Goal: Task Accomplishment & Management: Complete application form

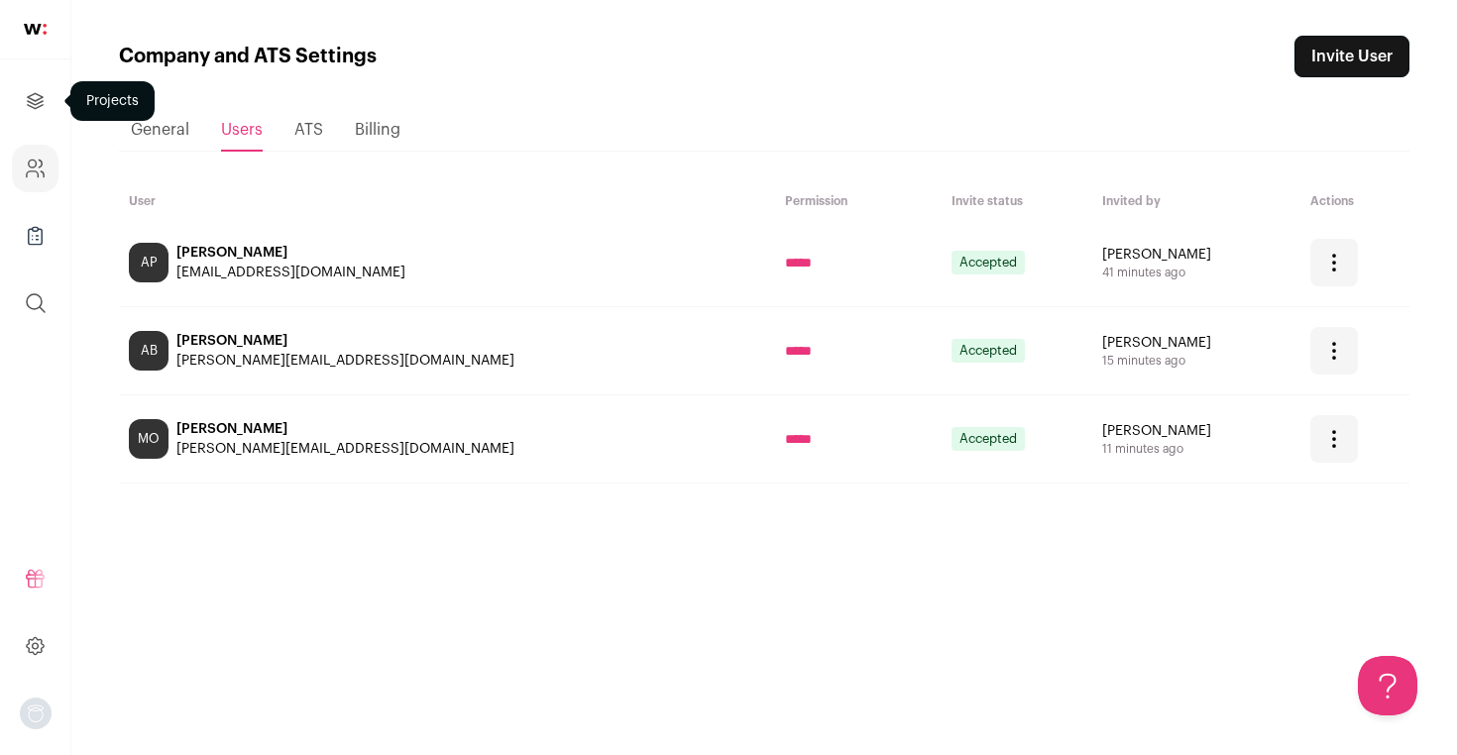
click at [39, 93] on icon "Projects" at bounding box center [35, 101] width 23 height 24
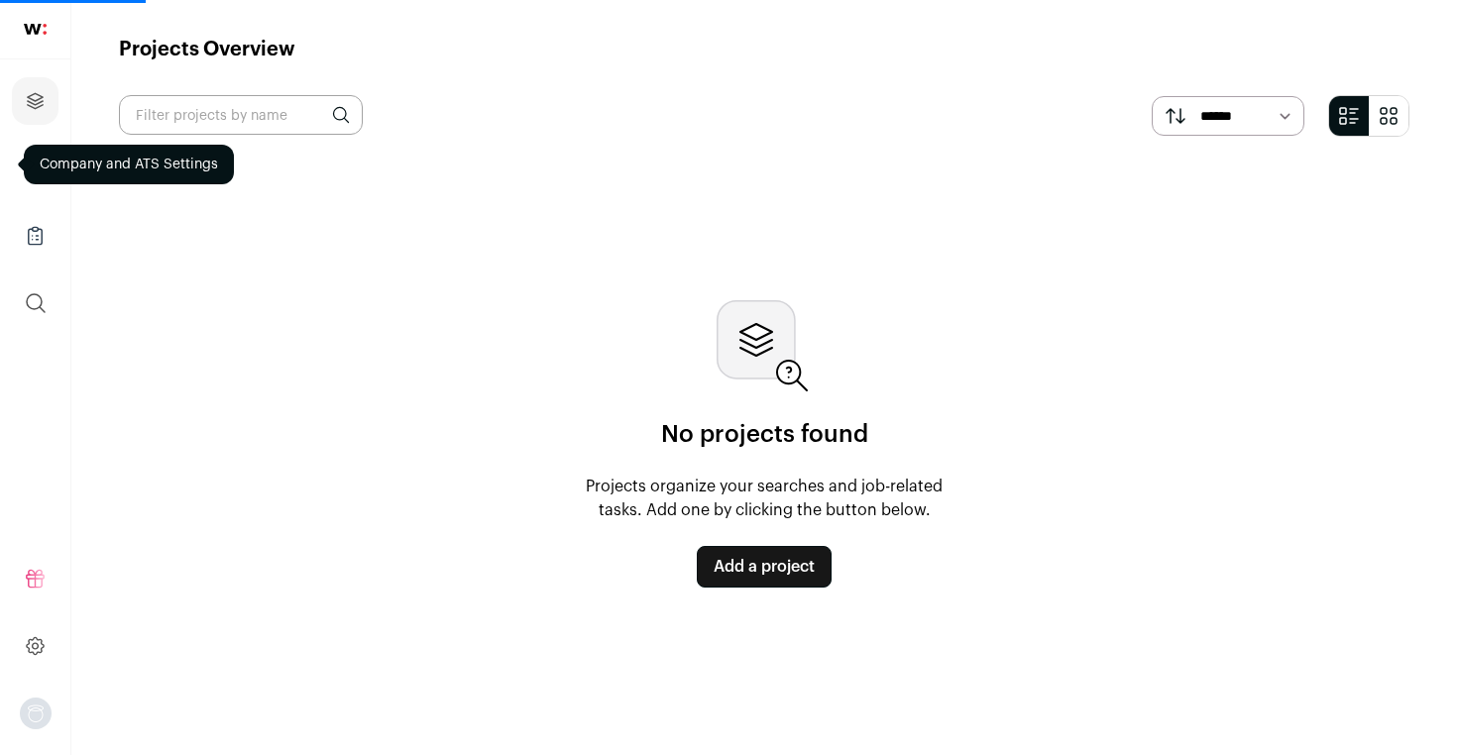
click at [598, 279] on div "No projects found Projects organize your searches and job-related tasks. Add on…" at bounding box center [764, 444] width 1291 height 551
click at [769, 576] on link "Add a project" at bounding box center [764, 567] width 135 height 42
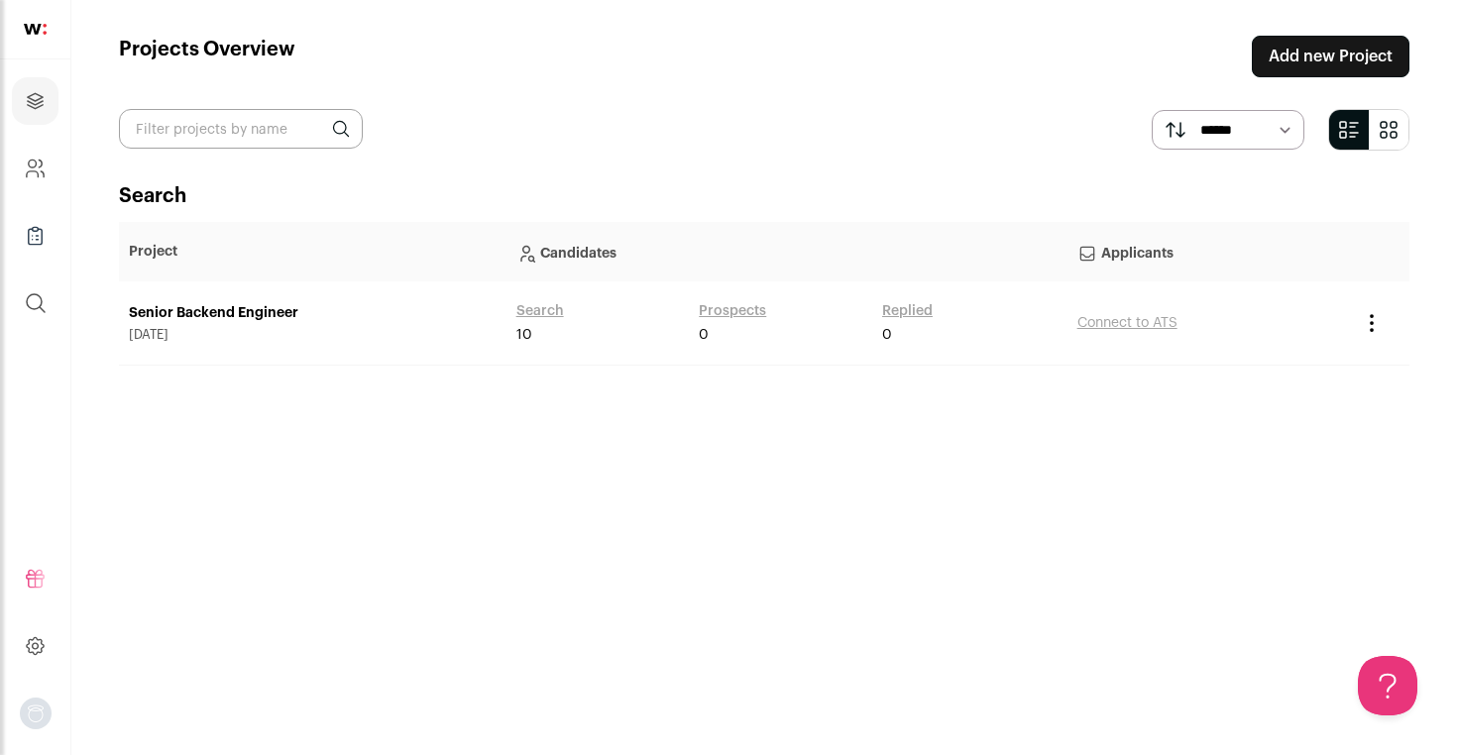
click at [234, 310] on link "Senior Backend Engineer" at bounding box center [313, 313] width 368 height 20
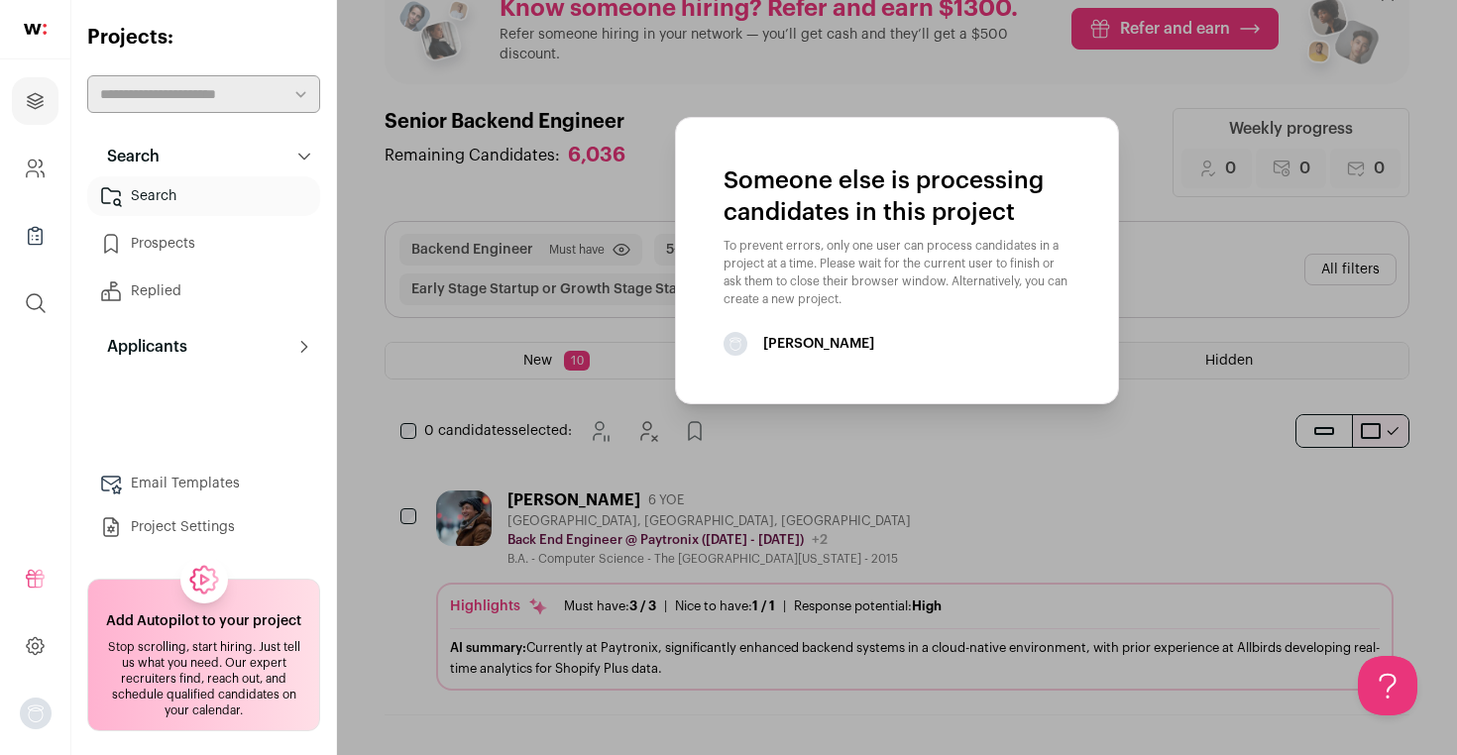
scroll to position [71, 0]
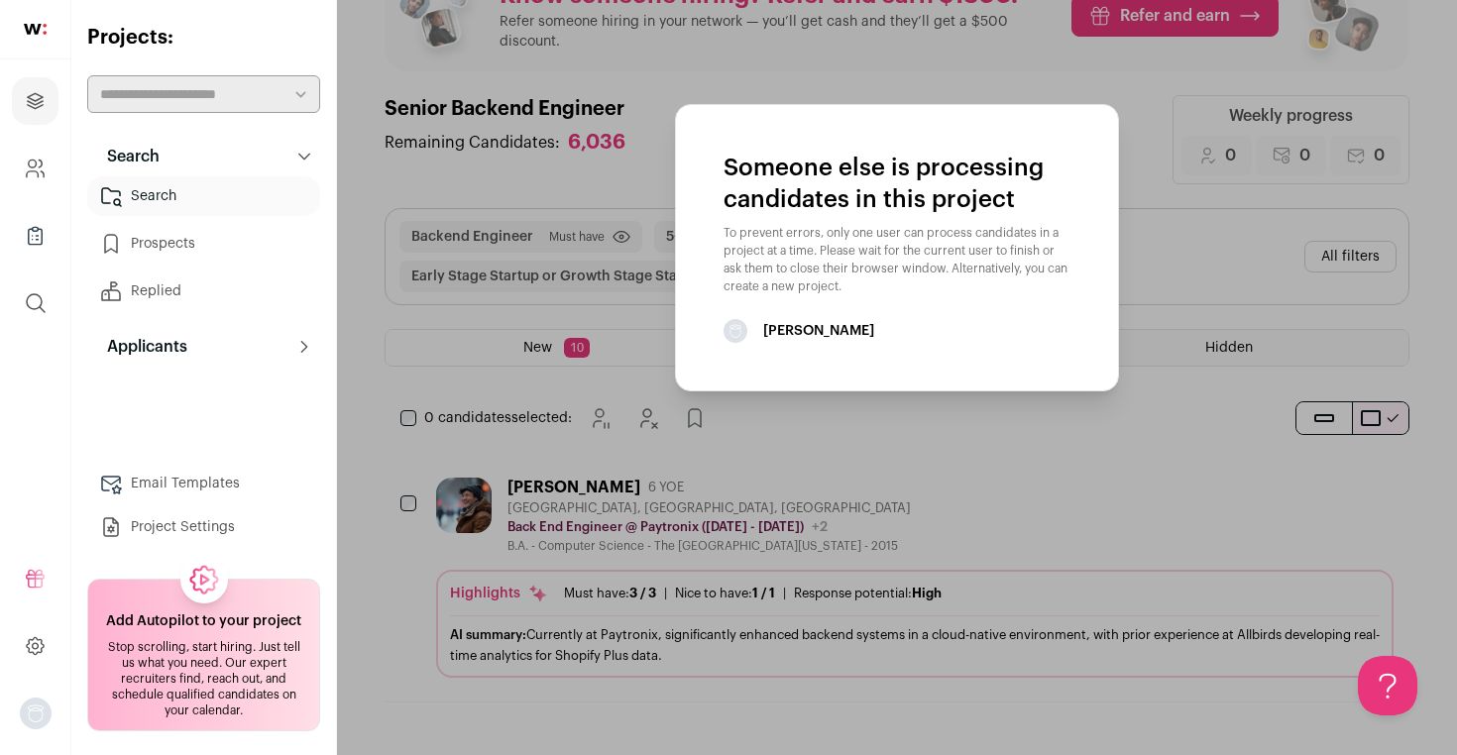
click at [397, 328] on aside "Someone else is processing candidates in this project To prevent errors, only o…" at bounding box center [897, 342] width 1120 height 827
click at [372, 323] on aside "Someone else is processing candidates in this project To prevent errors, only o…" at bounding box center [897, 342] width 1120 height 827
click at [912, 269] on p "To prevent errors, only one user can process candidates in a project at a time.…" at bounding box center [897, 259] width 347 height 71
click at [1056, 435] on aside "Someone else is processing candidates in this project To prevent errors, only o…" at bounding box center [897, 342] width 1120 height 827
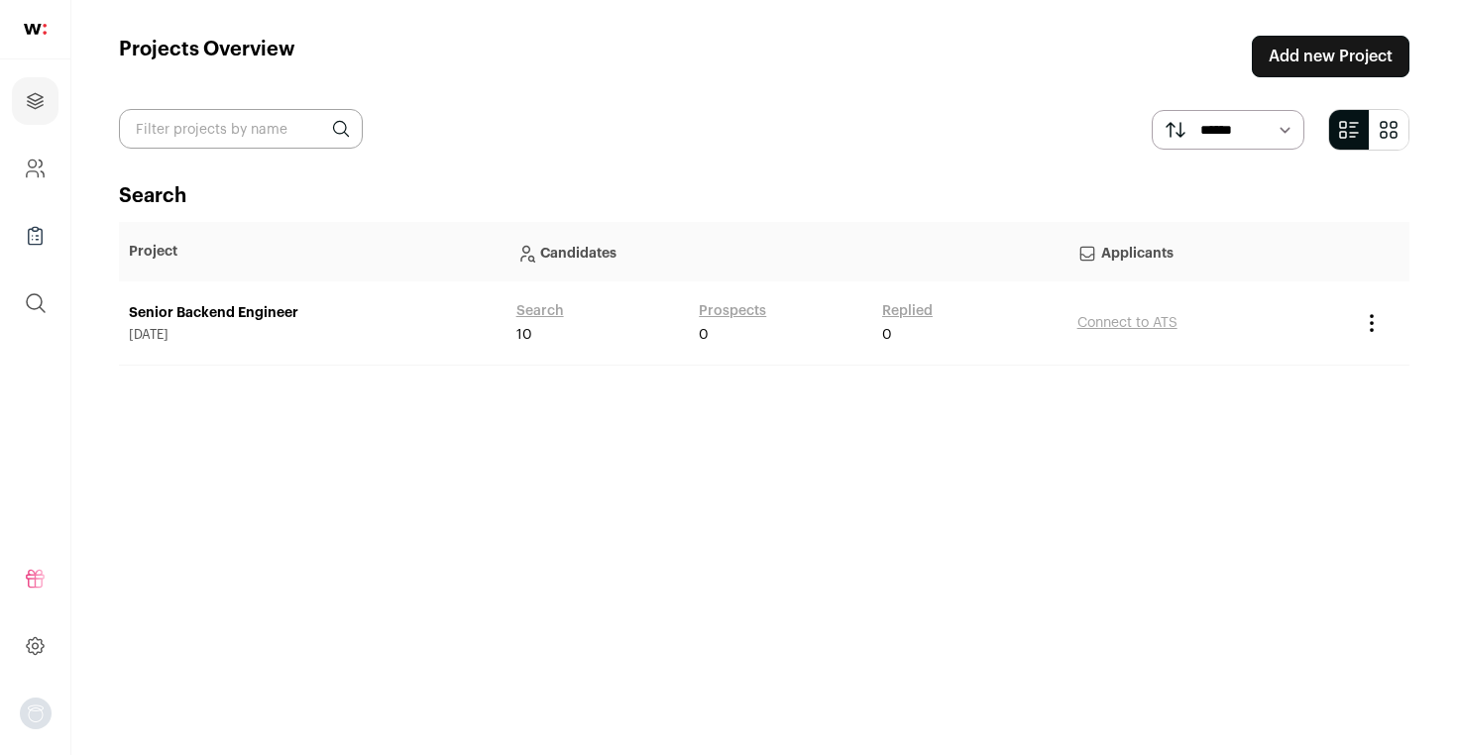
click at [1344, 63] on link "Add new Project" at bounding box center [1331, 57] width 158 height 42
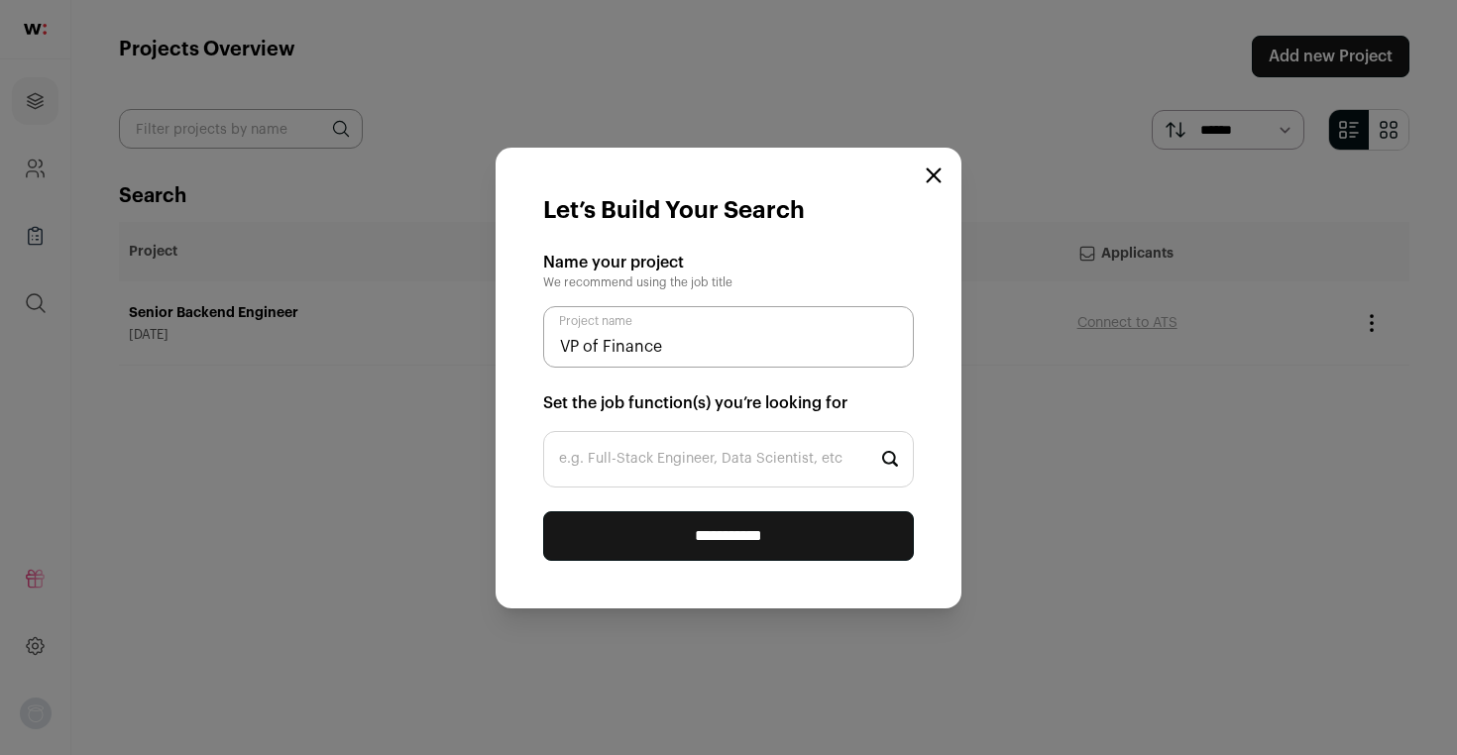
click at [646, 338] on input "VP of Finance" at bounding box center [728, 336] width 371 height 61
type input "VP of Finance"
click at [635, 457] on input "e.g. Full-Stack Engineer, Data Scientist, etc" at bounding box center [728, 459] width 371 height 57
paste input "VP of Finance"
type input "VP of Finance"
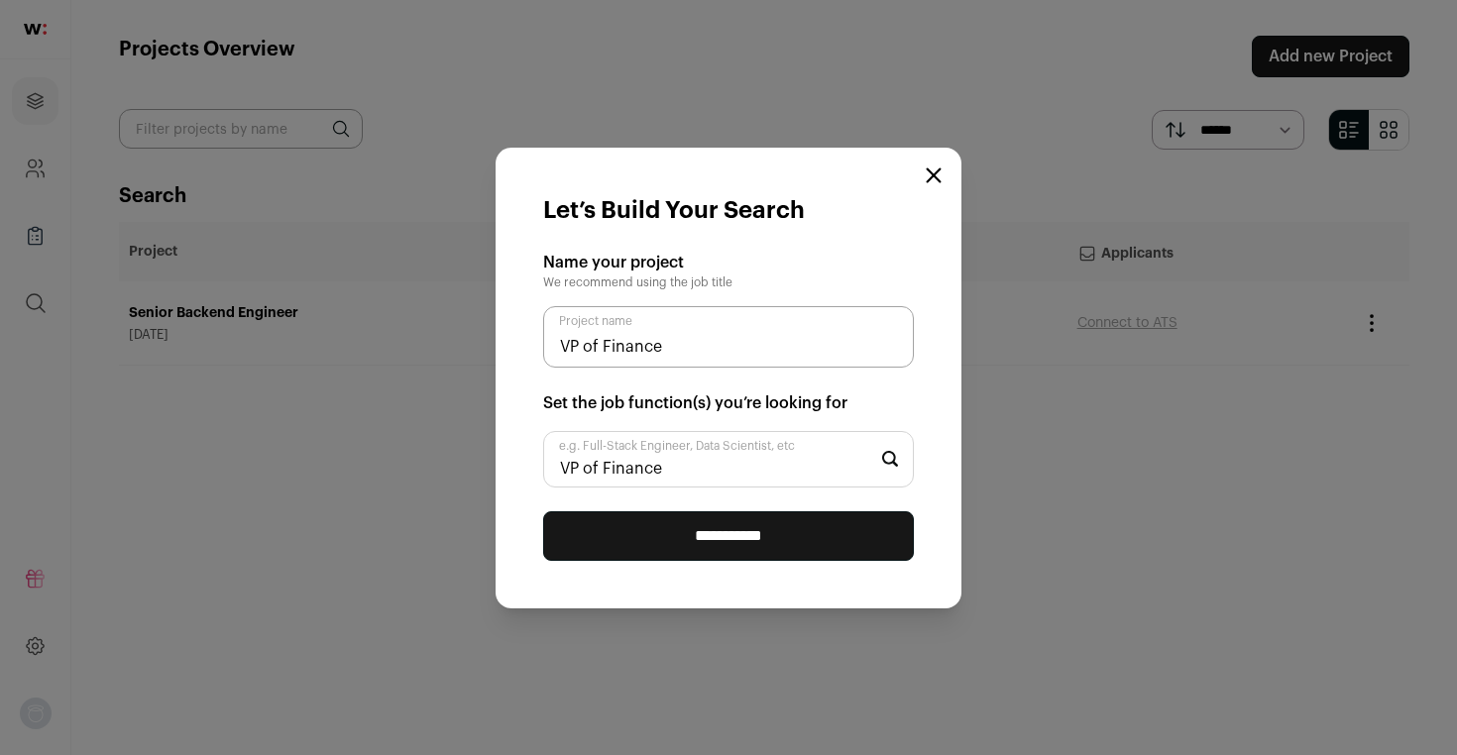
click at [678, 527] on input "**********" at bounding box center [728, 537] width 371 height 50
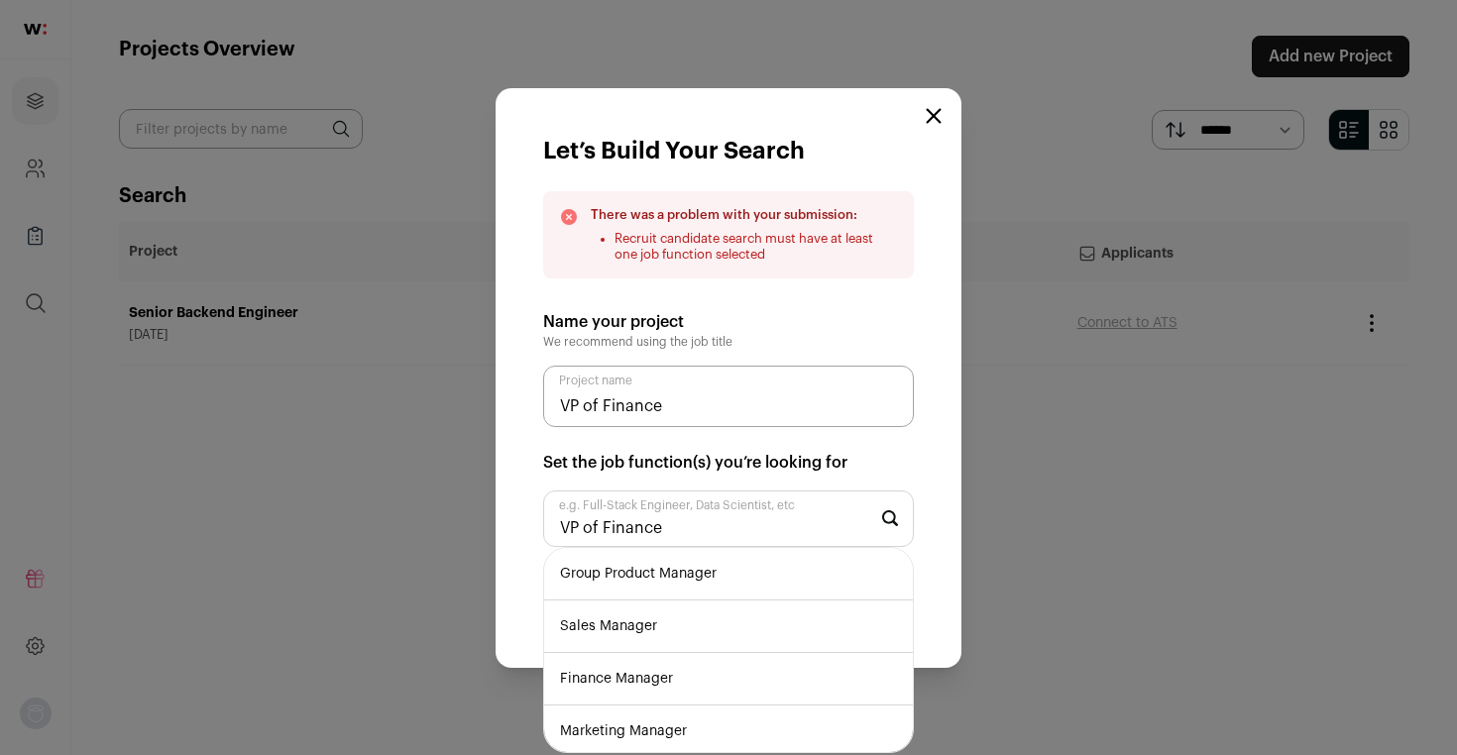
click at [780, 318] on h2 "Name your project" at bounding box center [728, 322] width 371 height 24
click at [685, 523] on input "VP of Finance" at bounding box center [728, 519] width 371 height 57
type input "Finance"
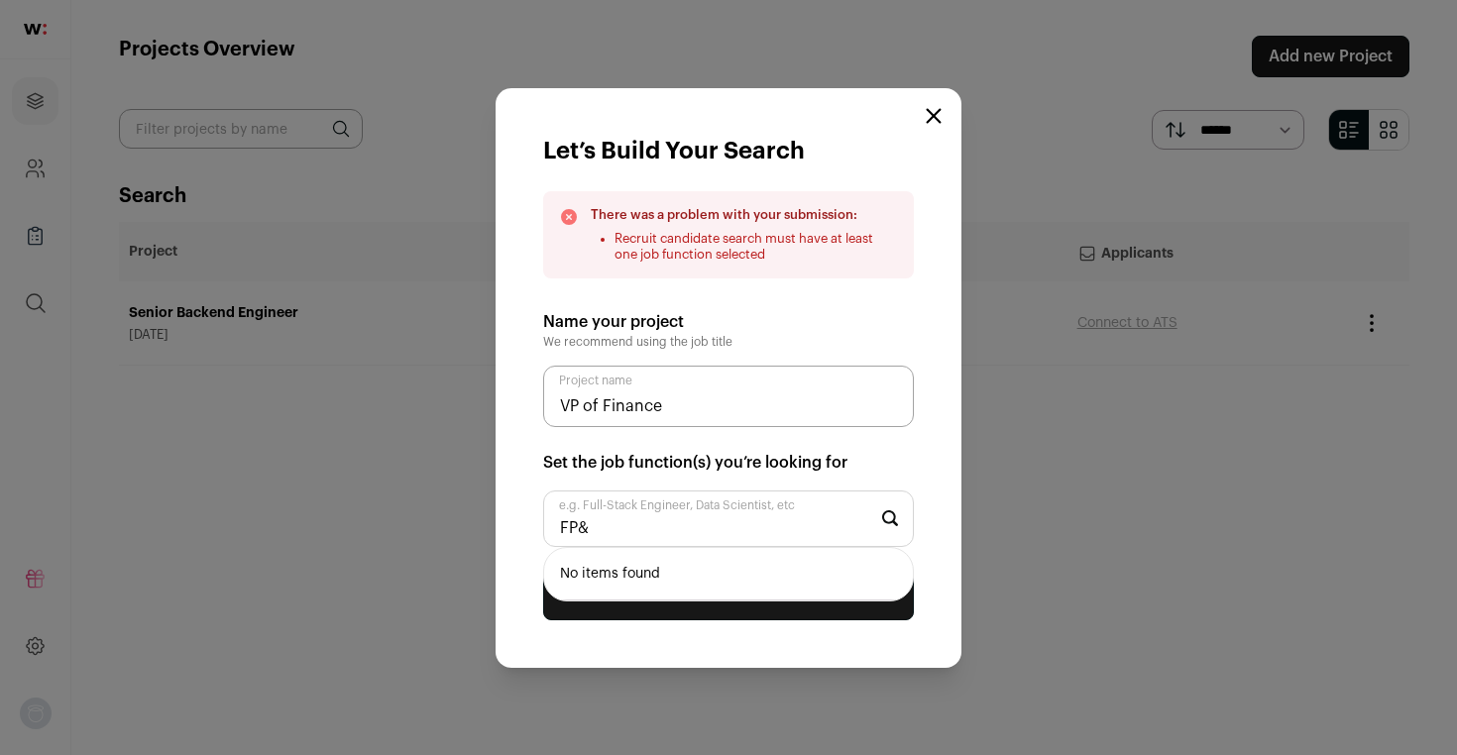
type input "FP&A"
type input "Financial [PERSON_NAME]"
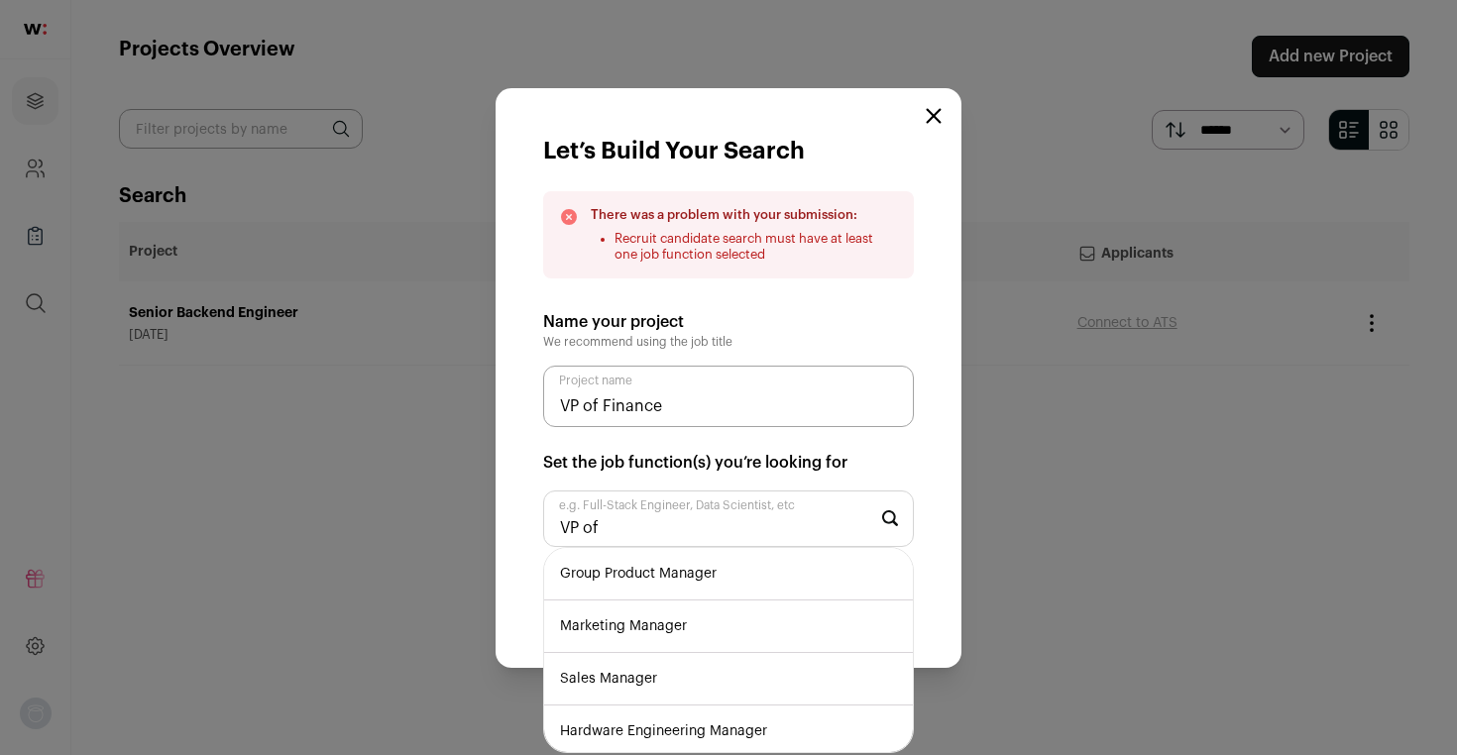
type input "VP of"
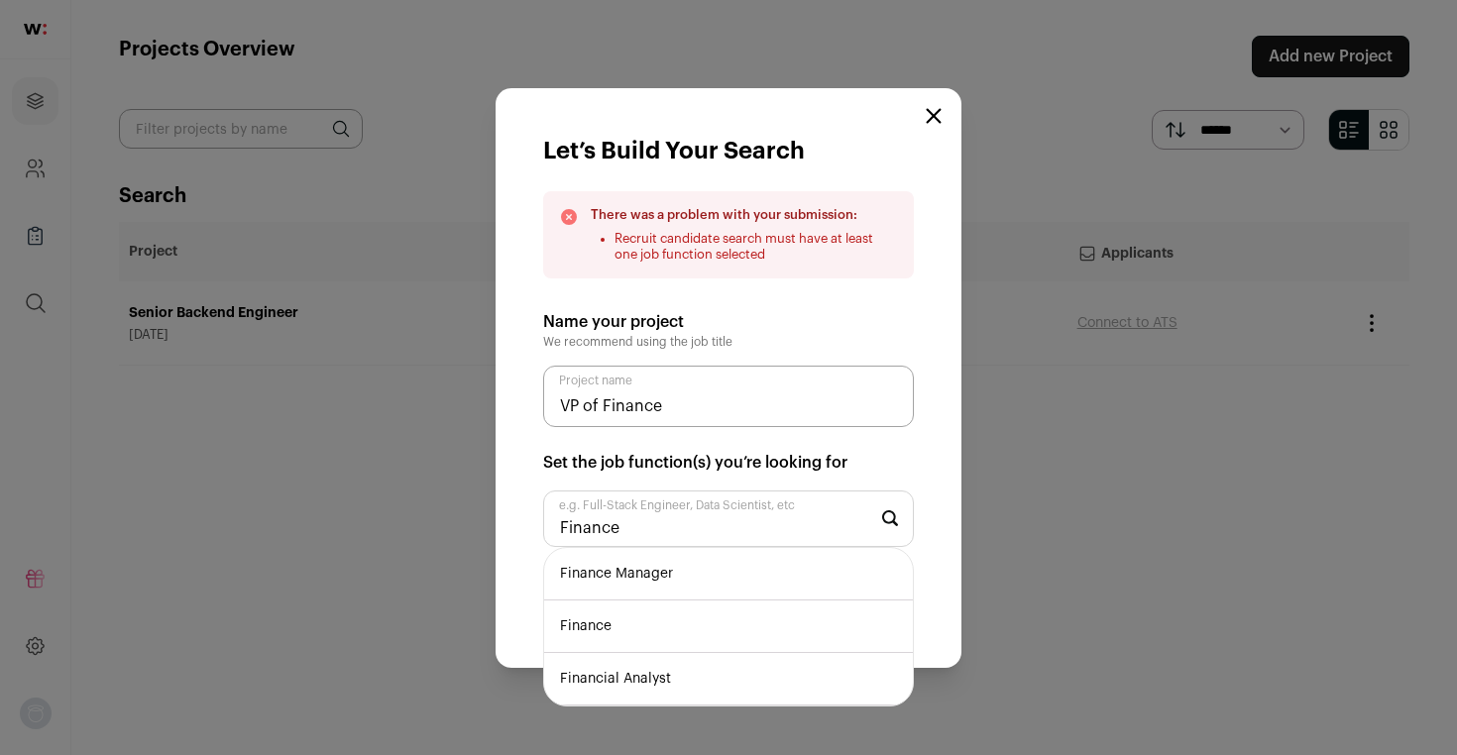
type input "Finance"
click at [709, 572] on li "Finance Manager" at bounding box center [728, 574] width 369 height 53
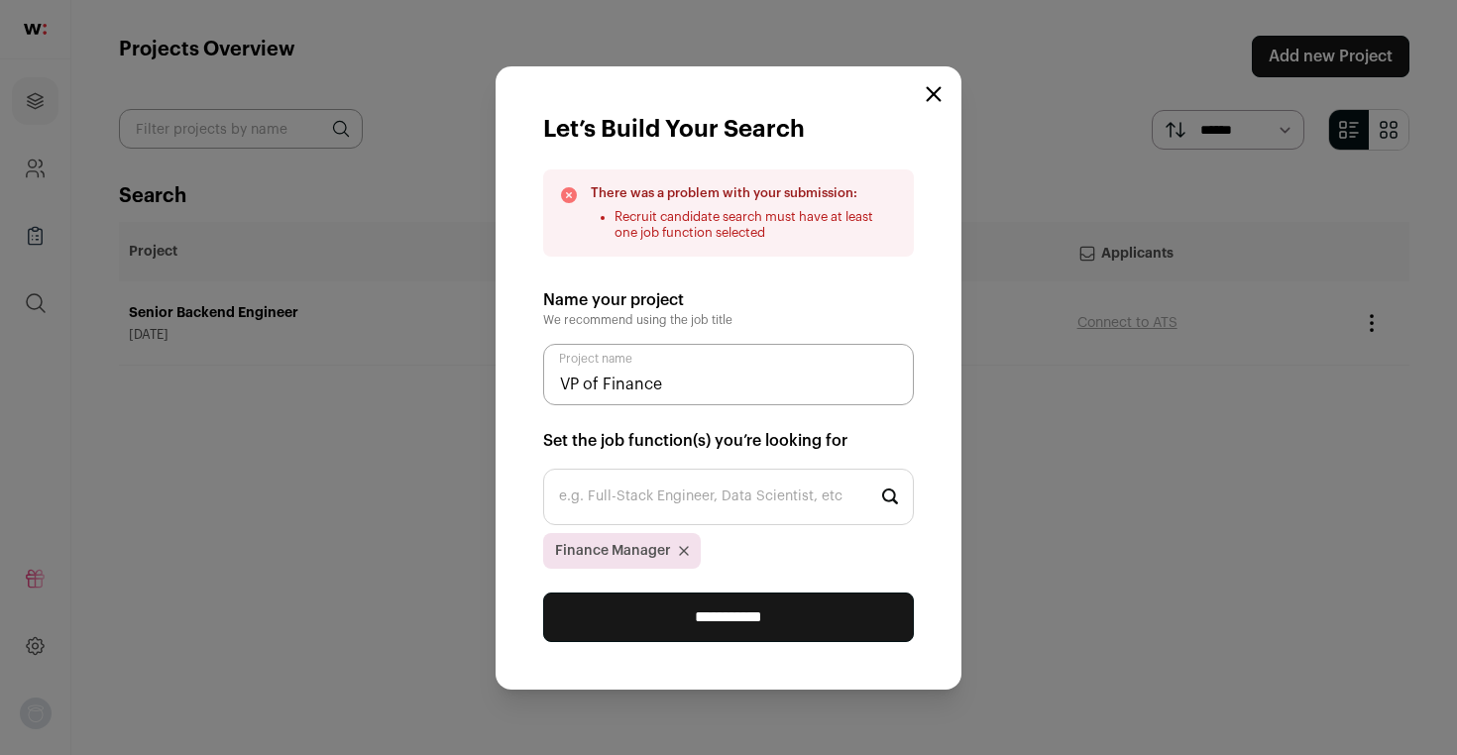
click at [681, 513] on input "e.g. Full-Stack Engineer, Data Scientist, etc" at bounding box center [728, 497] width 371 height 57
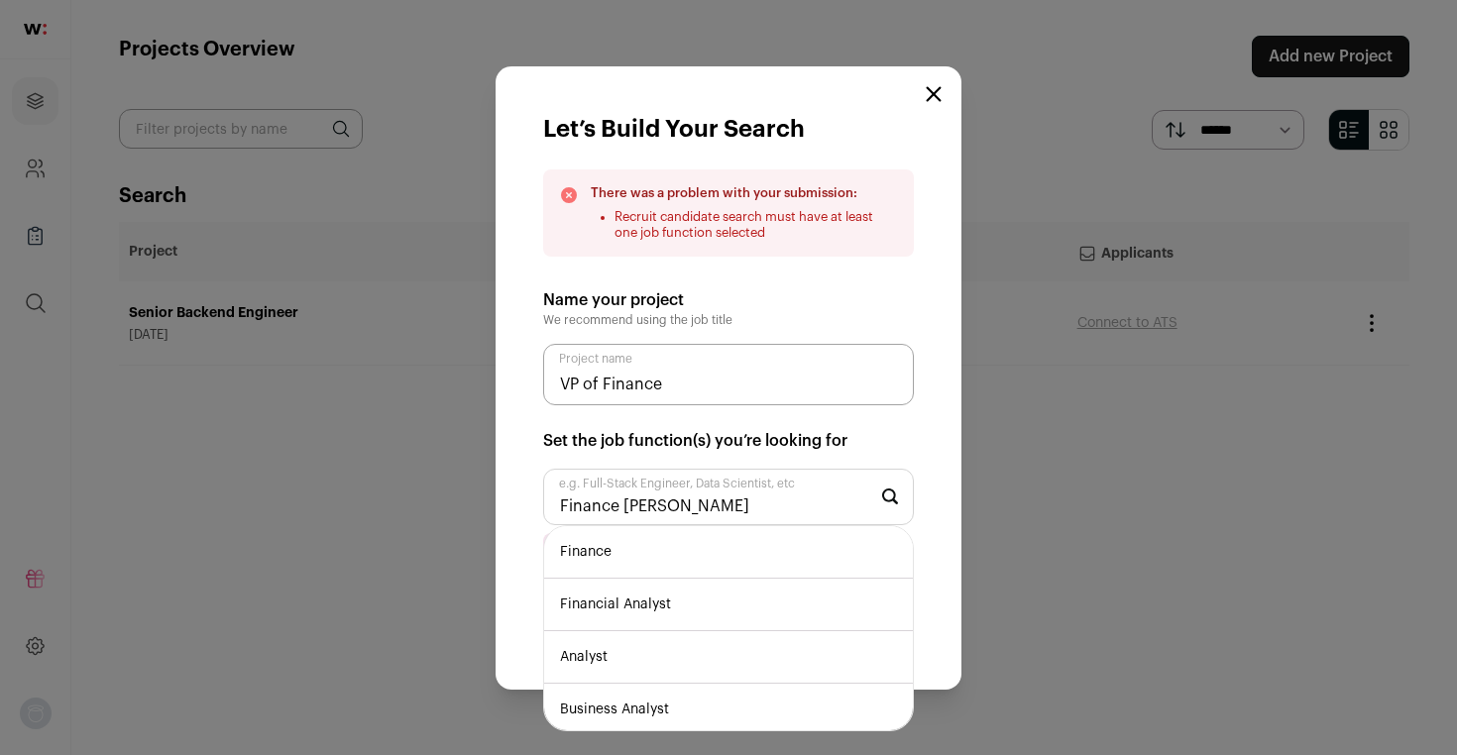
type input "Finance [PERSON_NAME]"
click at [645, 599] on li "Financial Analyst" at bounding box center [728, 605] width 369 height 53
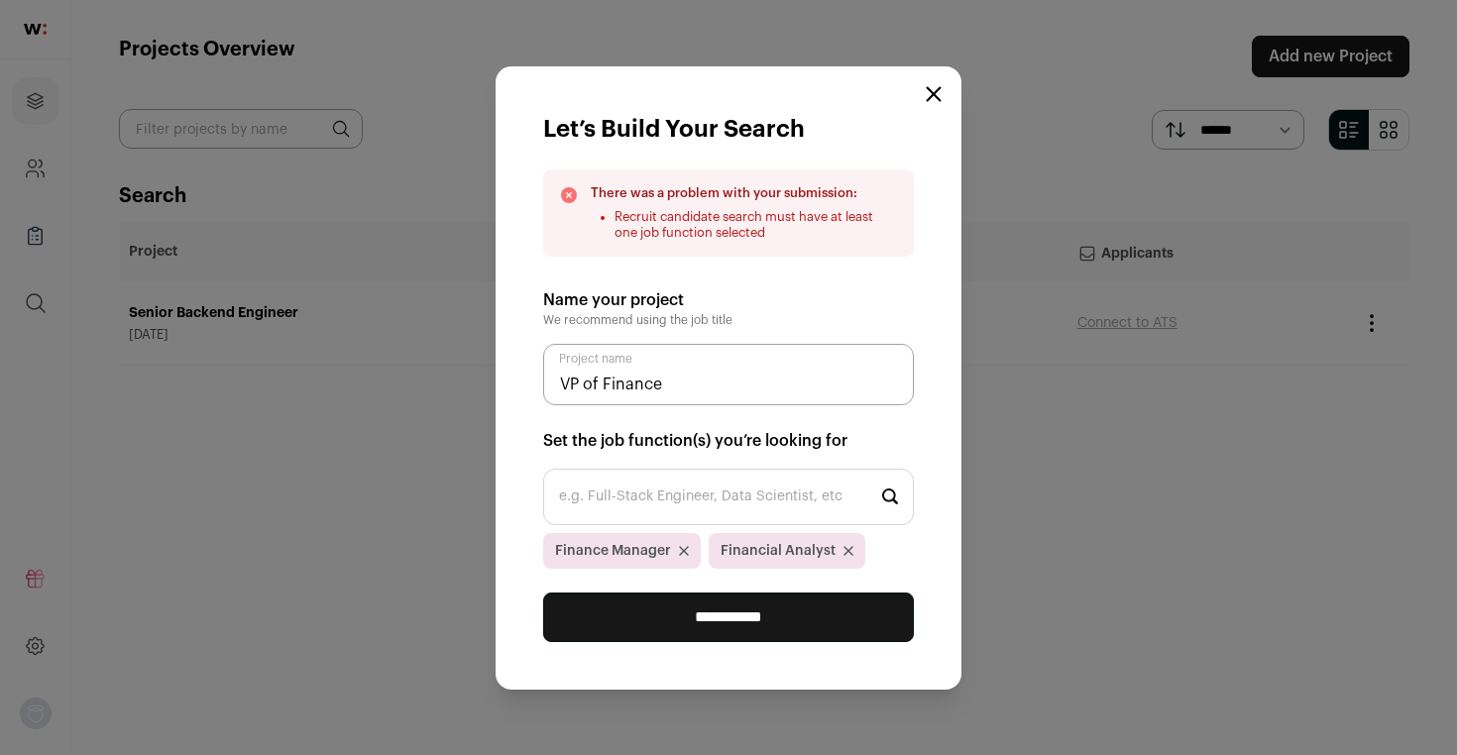
click at [685, 626] on input "**********" at bounding box center [728, 618] width 371 height 50
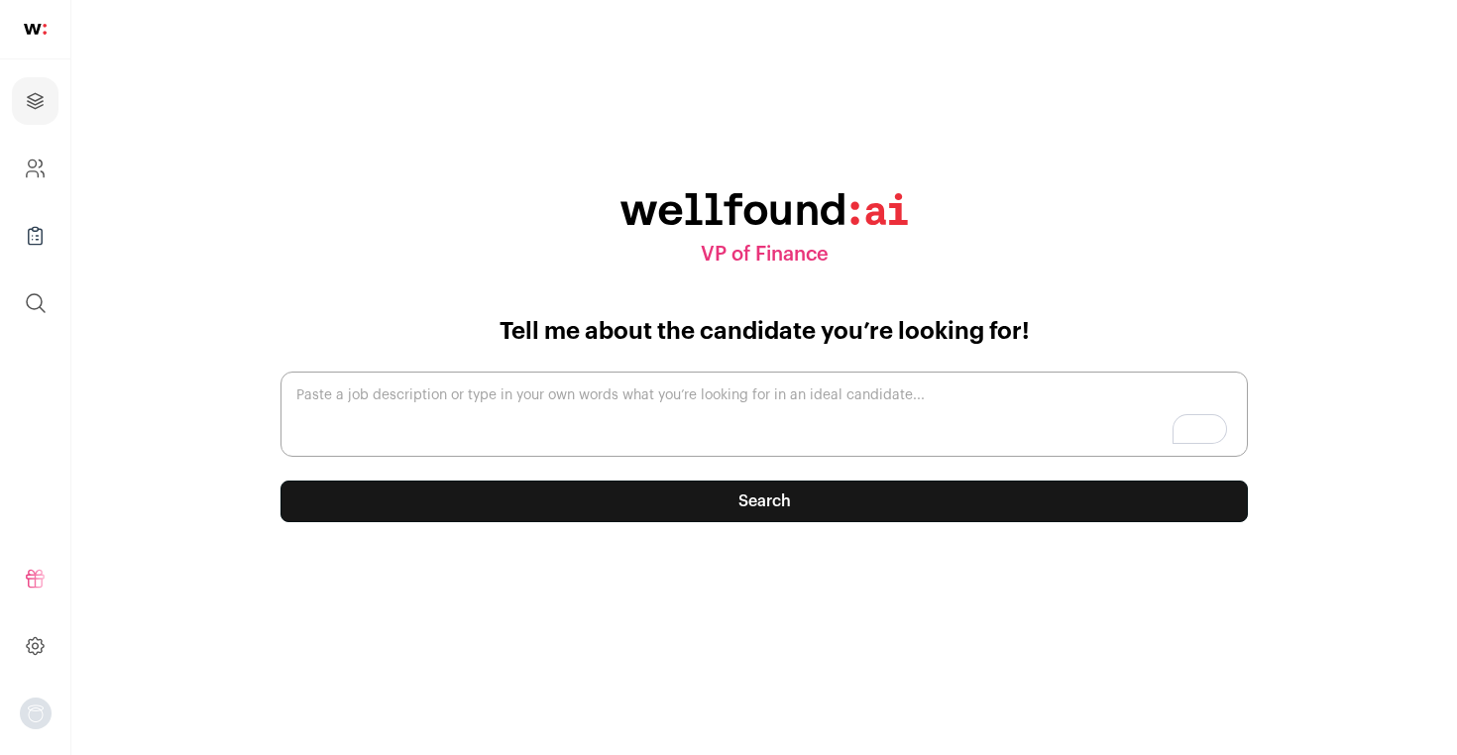
click at [650, 386] on textarea "Paste a job description or type in your own words what you’re looking for in an…" at bounding box center [765, 414] width 968 height 85
paste textarea "The ideal profile as of now are second-time VPs who’ve worked at 200–500+ perso…"
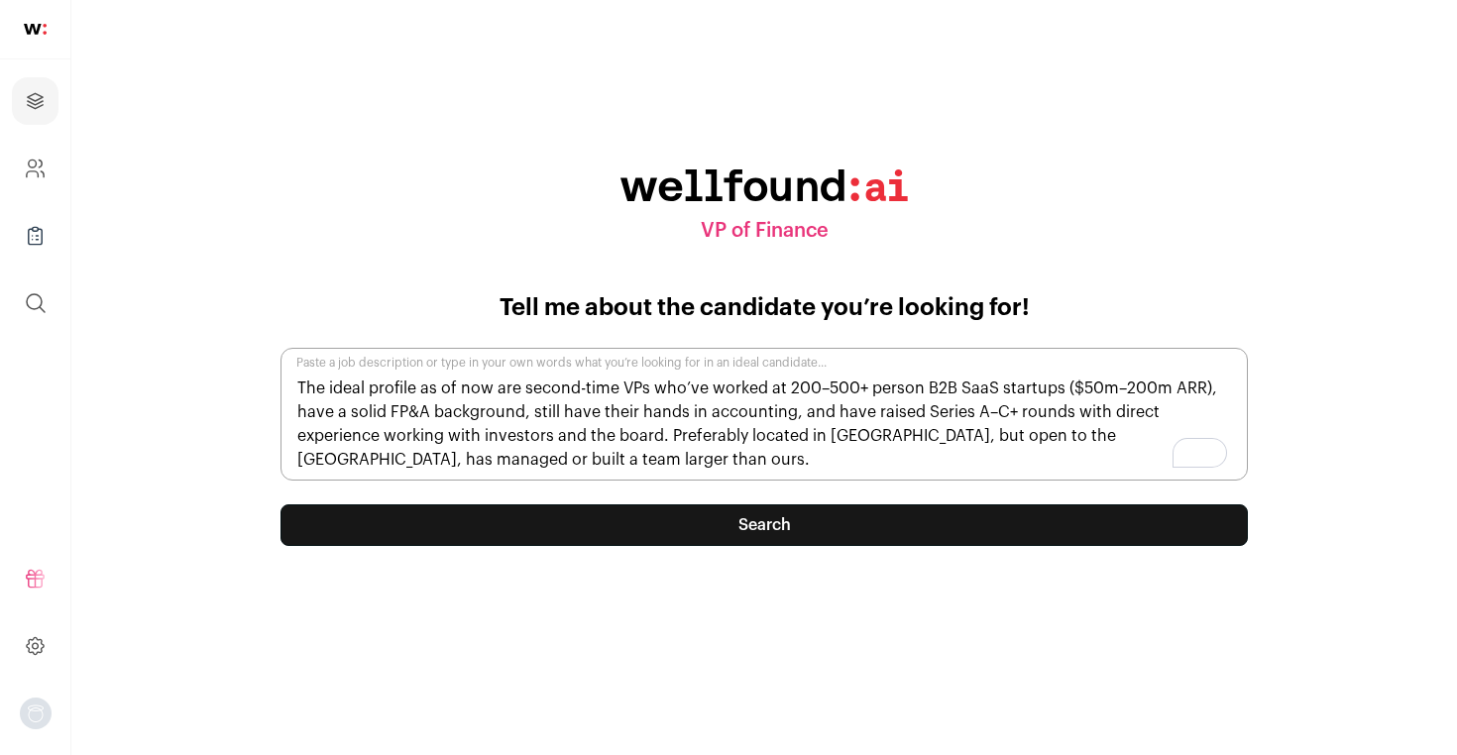
click at [551, 463] on textarea "The ideal profile as of now are second-time VPs who’ve worked at 200–500+ perso…" at bounding box center [765, 414] width 968 height 133
click at [552, 460] on textarea "The ideal profile as of now are second-time VPs who’ve worked at 200–500+ perso…" at bounding box center [765, 414] width 968 height 133
click at [560, 453] on textarea "The ideal profile as of now are second-time VPs who’ve worked at 200–500+ perso…" at bounding box center [765, 414] width 968 height 133
click at [567, 452] on textarea "The ideal profile as of now are second-time VPs who’ve worked at 200–500+ perso…" at bounding box center [765, 414] width 968 height 133
click at [567, 453] on textarea "The ideal profile as of now are second-time VPs who’ve worked at 200–500+ perso…" at bounding box center [765, 414] width 968 height 133
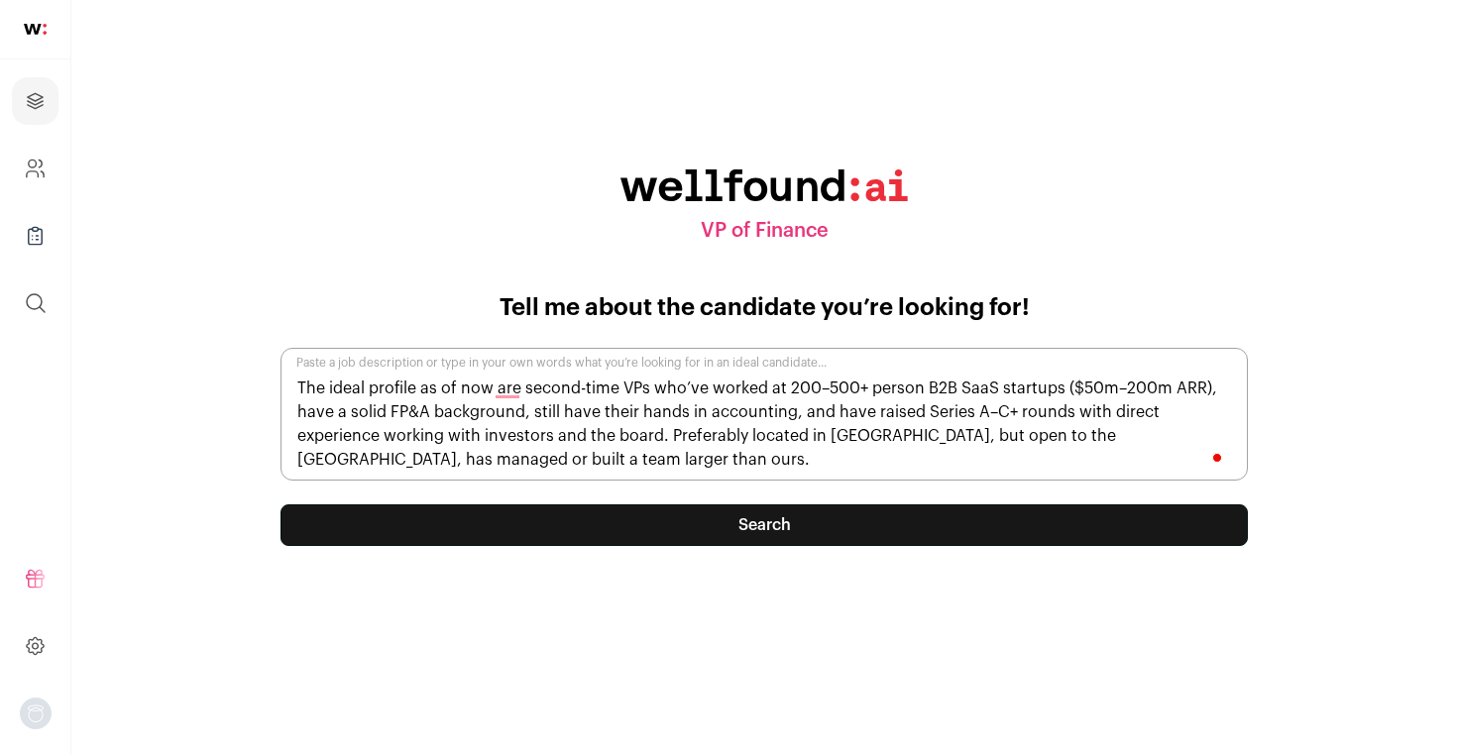
click at [567, 452] on textarea "The ideal profile as of now are second-time VPs who’ve worked at 200–500+ perso…" at bounding box center [765, 414] width 968 height 133
click at [574, 455] on textarea "The ideal profile as of now are second-time VPs who’ve worked at 200–500+ perso…" at bounding box center [765, 414] width 968 height 133
click at [574, 453] on textarea "The ideal profile as of now are second-time VPs who’ve worked at 200–500+ perso…" at bounding box center [765, 414] width 968 height 133
click at [517, 456] on textarea "The ideal profile as of now are second-time VPs who’ve worked at 200–500+ perso…" at bounding box center [765, 414] width 968 height 133
type textarea "The ideal profile as of now are second-time VPs who’ve worked at 200–500+ perso…"
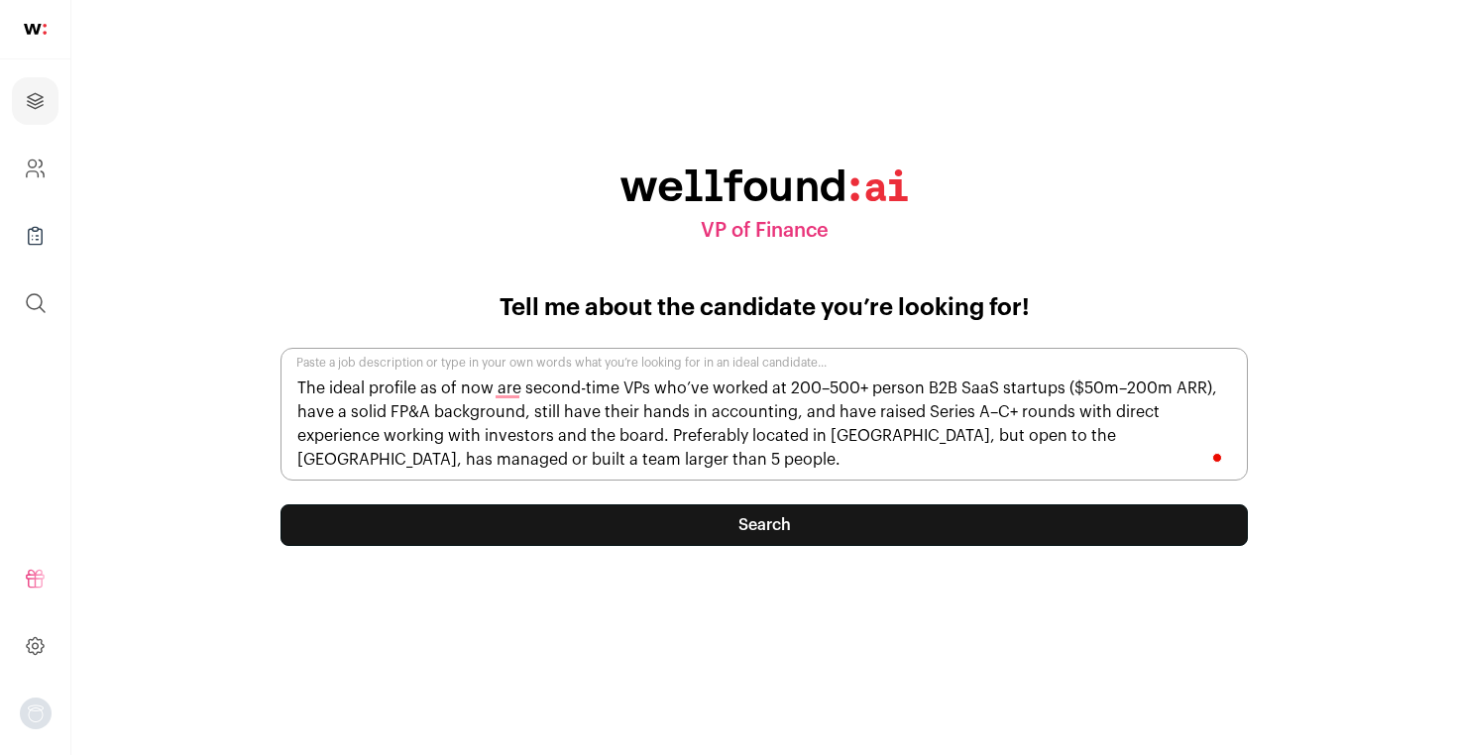
click at [961, 547] on form "Tell me about the candidate you’re looking for! The ideal profile as of now are…" at bounding box center [764, 438] width 1015 height 293
click at [963, 529] on button "Search" at bounding box center [765, 526] width 968 height 42
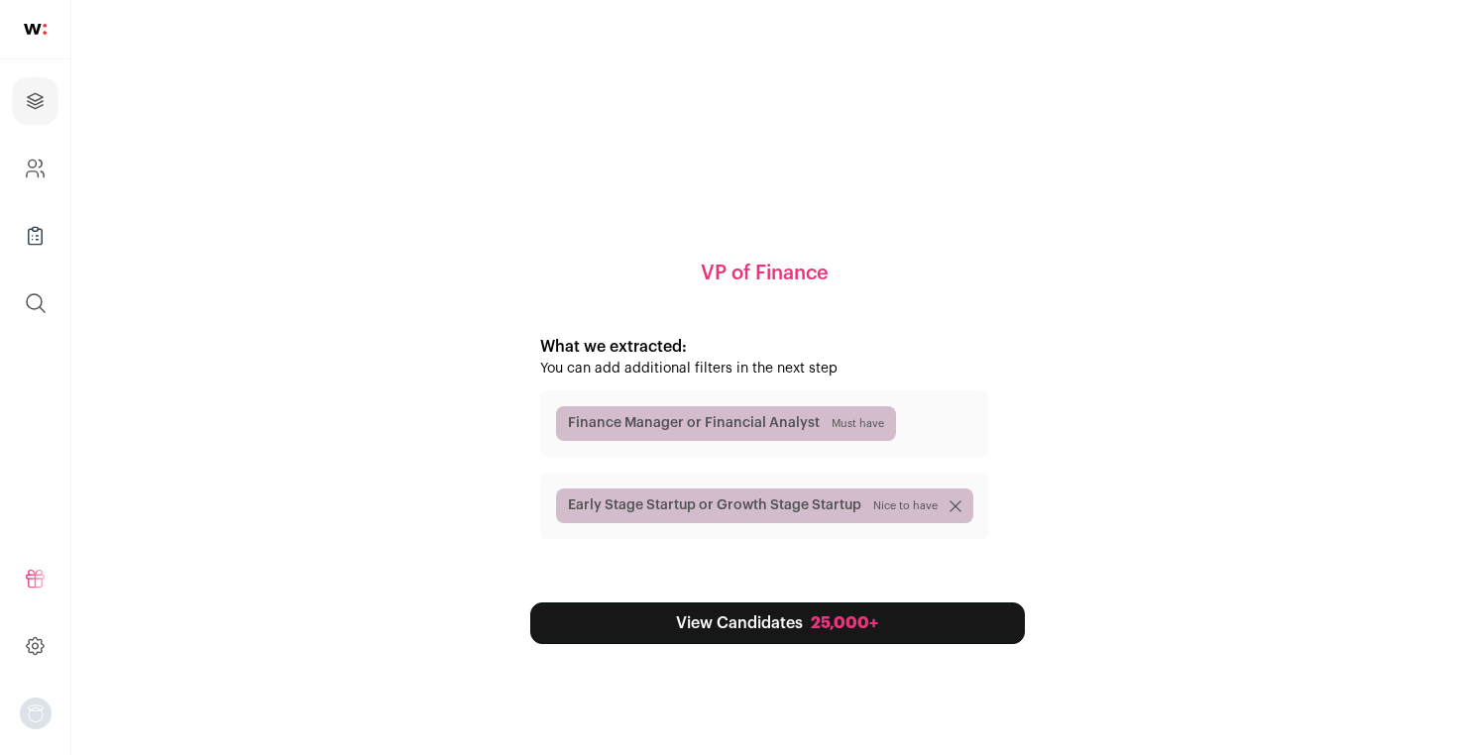
click at [739, 619] on link "View Candidates 25,000+" at bounding box center [777, 624] width 495 height 42
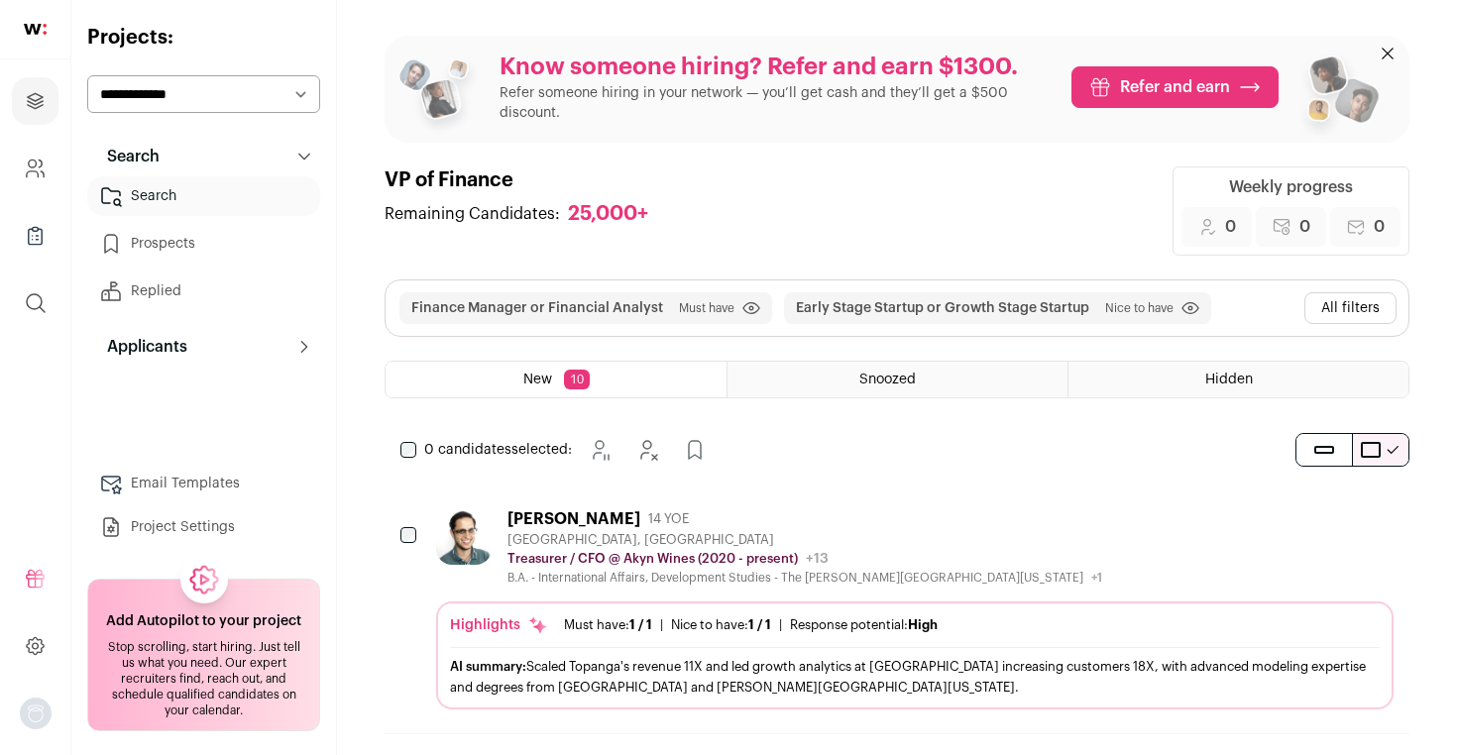
click at [1342, 306] on button "All filters" at bounding box center [1351, 308] width 92 height 32
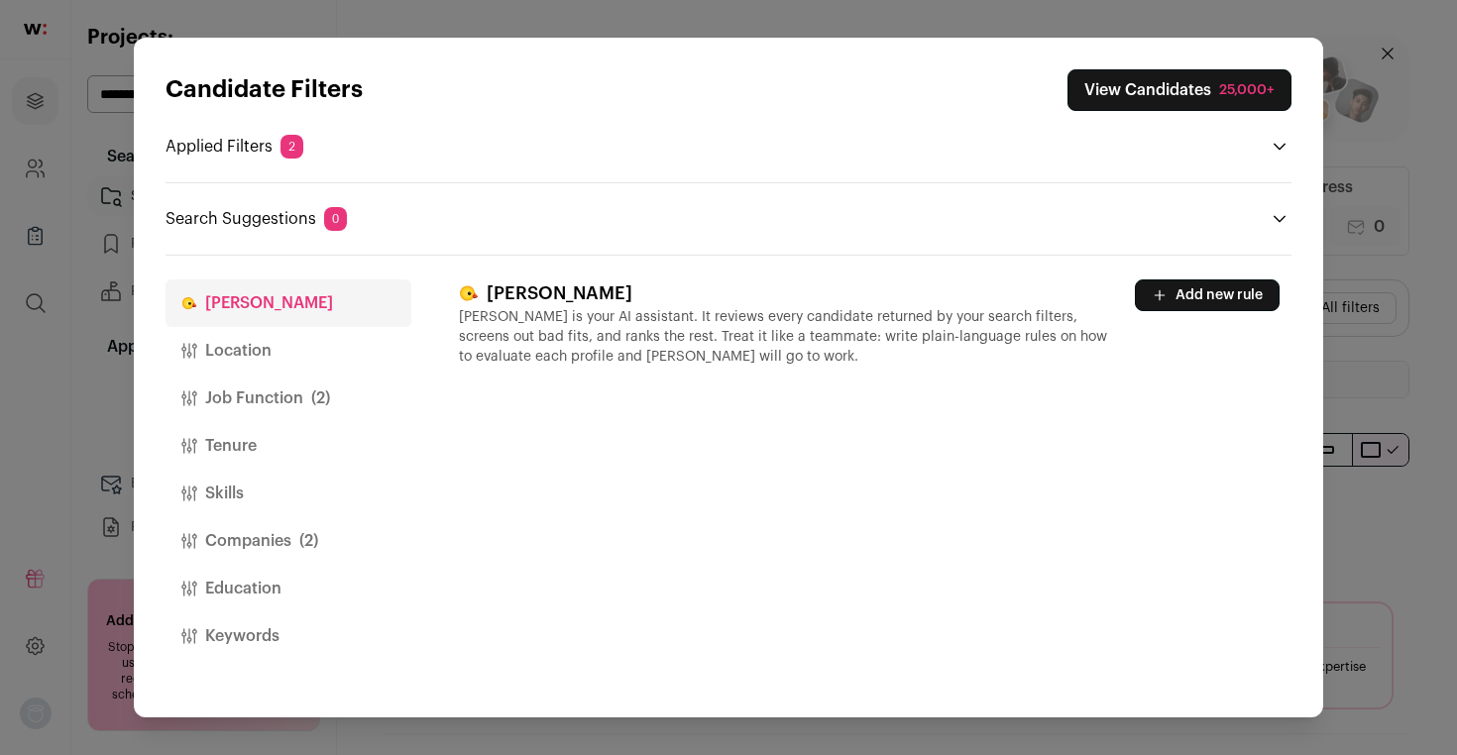
click at [635, 334] on p "[PERSON_NAME] is your AI assistant. It reviews every candidate returned by your…" at bounding box center [785, 336] width 652 height 59
click at [1181, 302] on button "Add new rule" at bounding box center [1207, 296] width 145 height 32
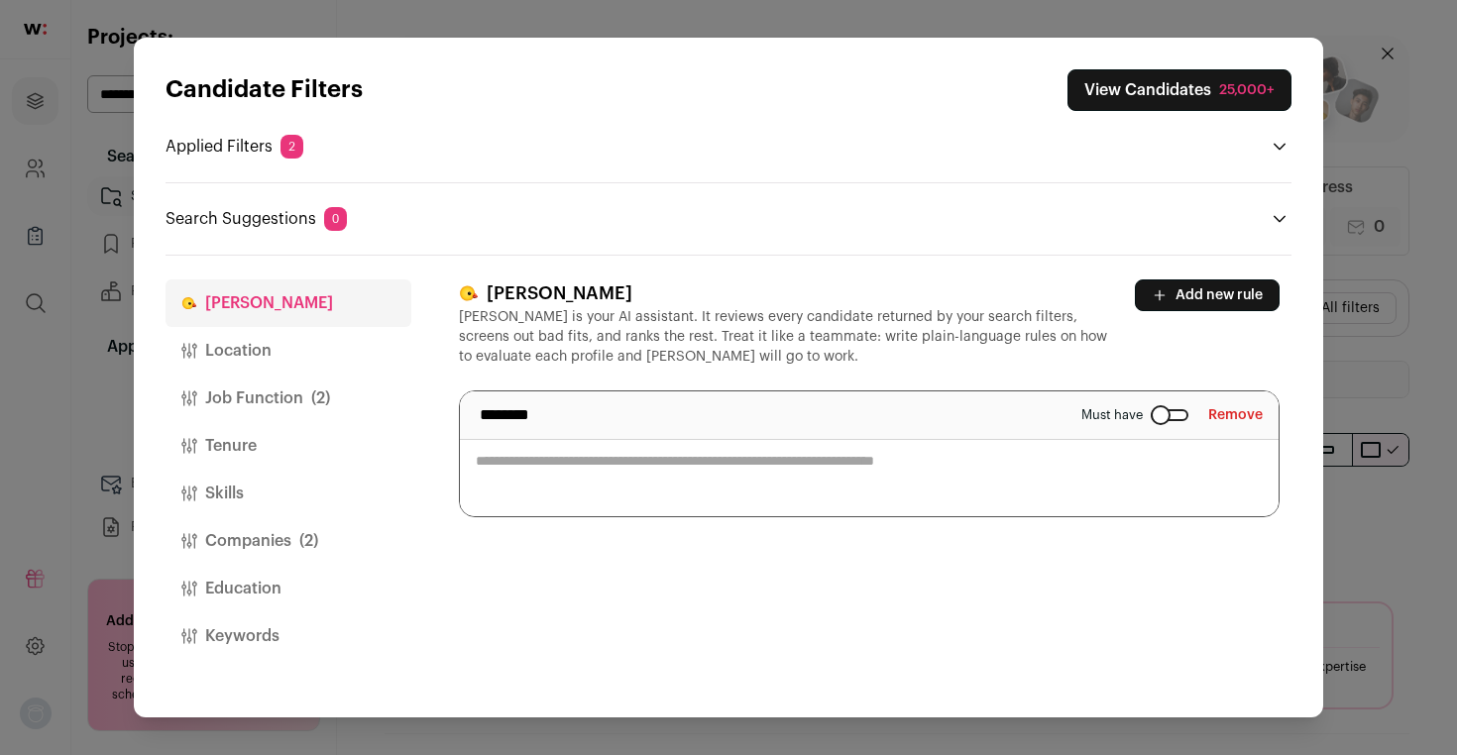
click at [768, 458] on textarea "Close modal via background" at bounding box center [869, 454] width 819 height 125
paste textarea "**********"
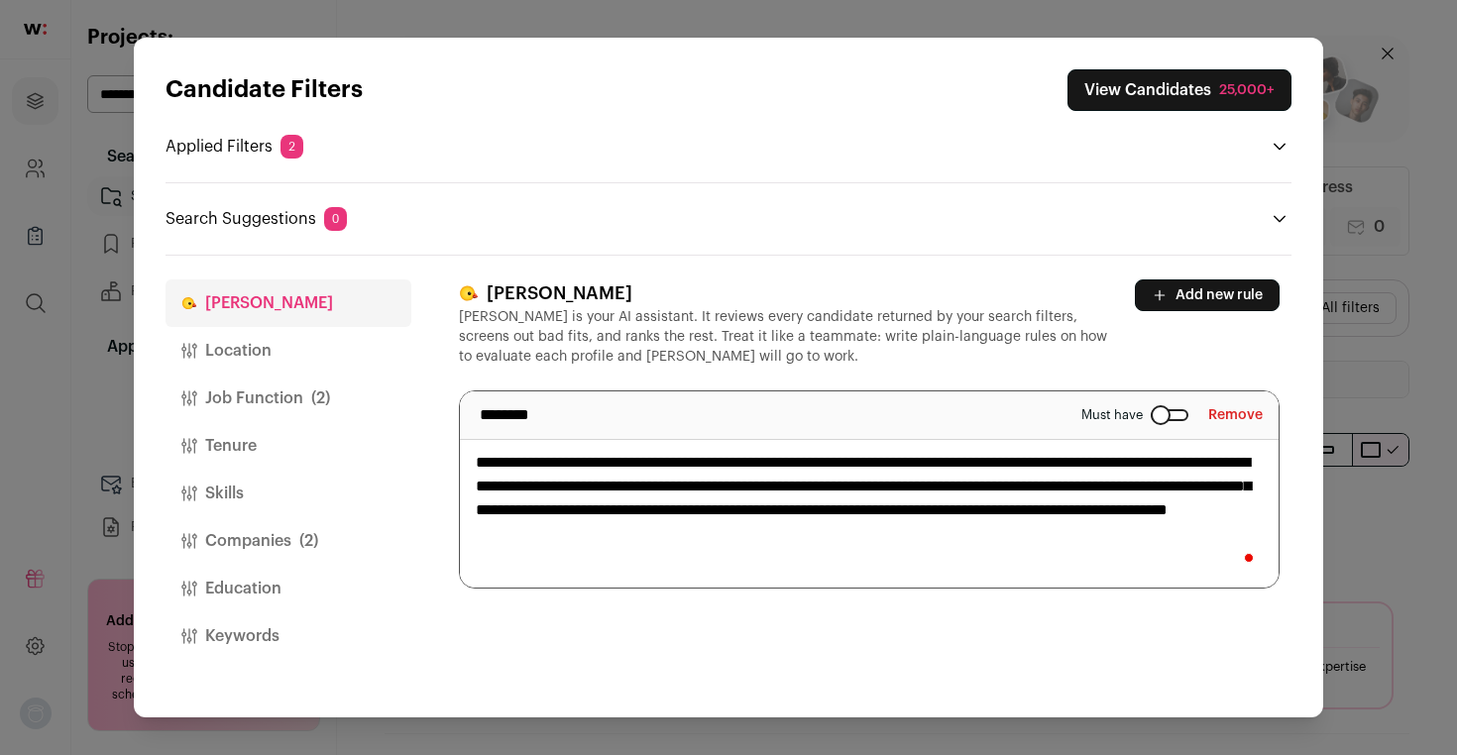
type textarea "**********"
click at [913, 656] on div "[PERSON_NAME] [PERSON_NAME] is your AI assistant. It reviews every candidate re…" at bounding box center [875, 487] width 833 height 462
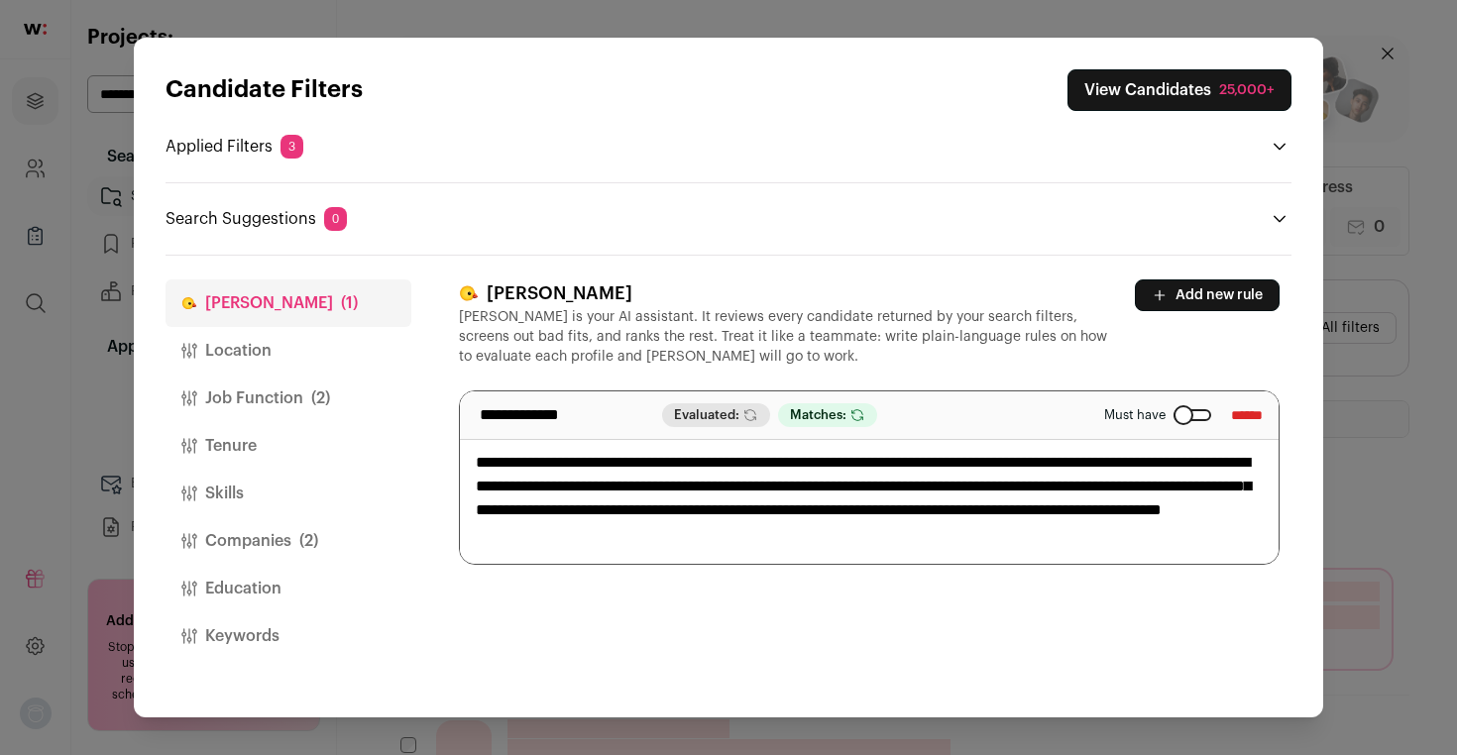
click at [285, 139] on span "3" at bounding box center [292, 147] width 23 height 24
click at [1280, 152] on icon "Open applied filters" at bounding box center [1280, 147] width 16 height 16
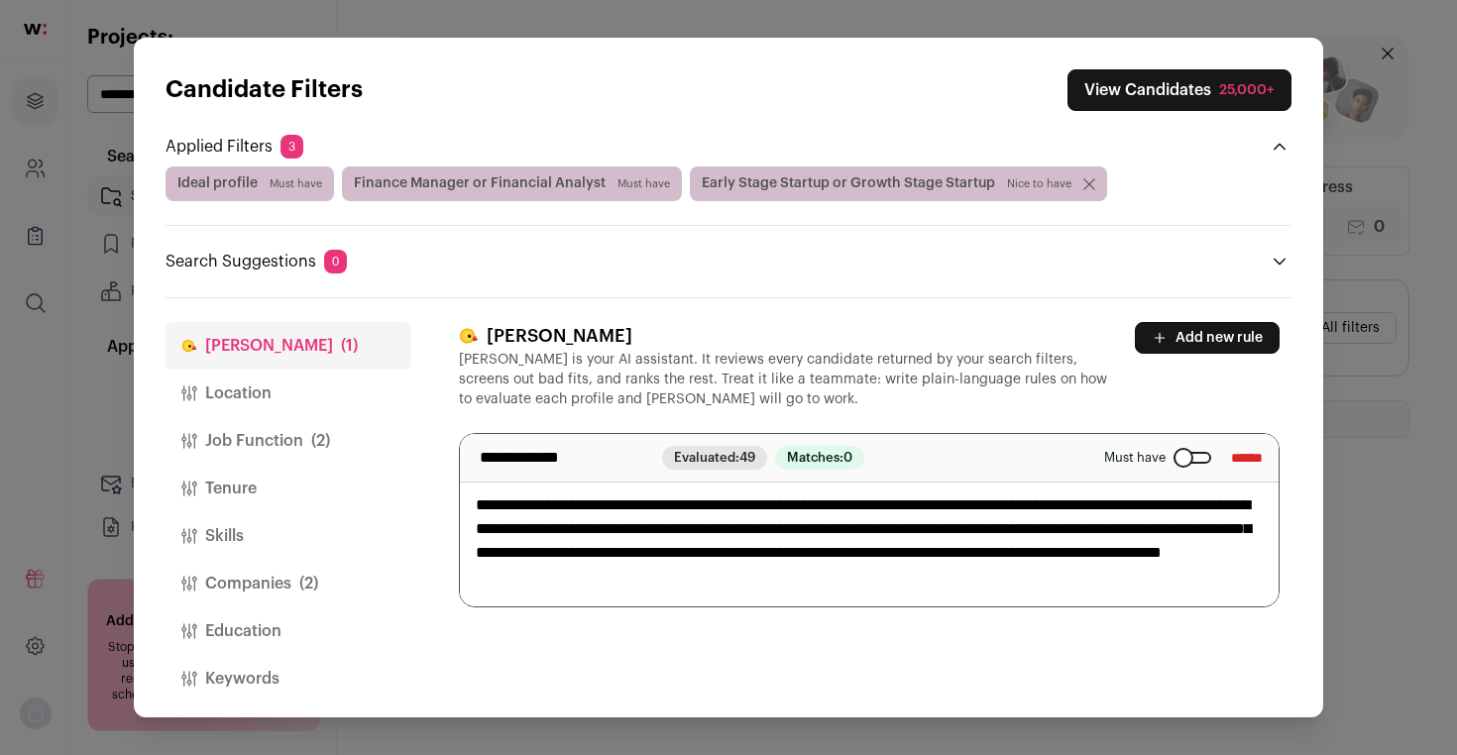
click at [1280, 151] on icon "Close applied filters" at bounding box center [1280, 147] width 16 height 16
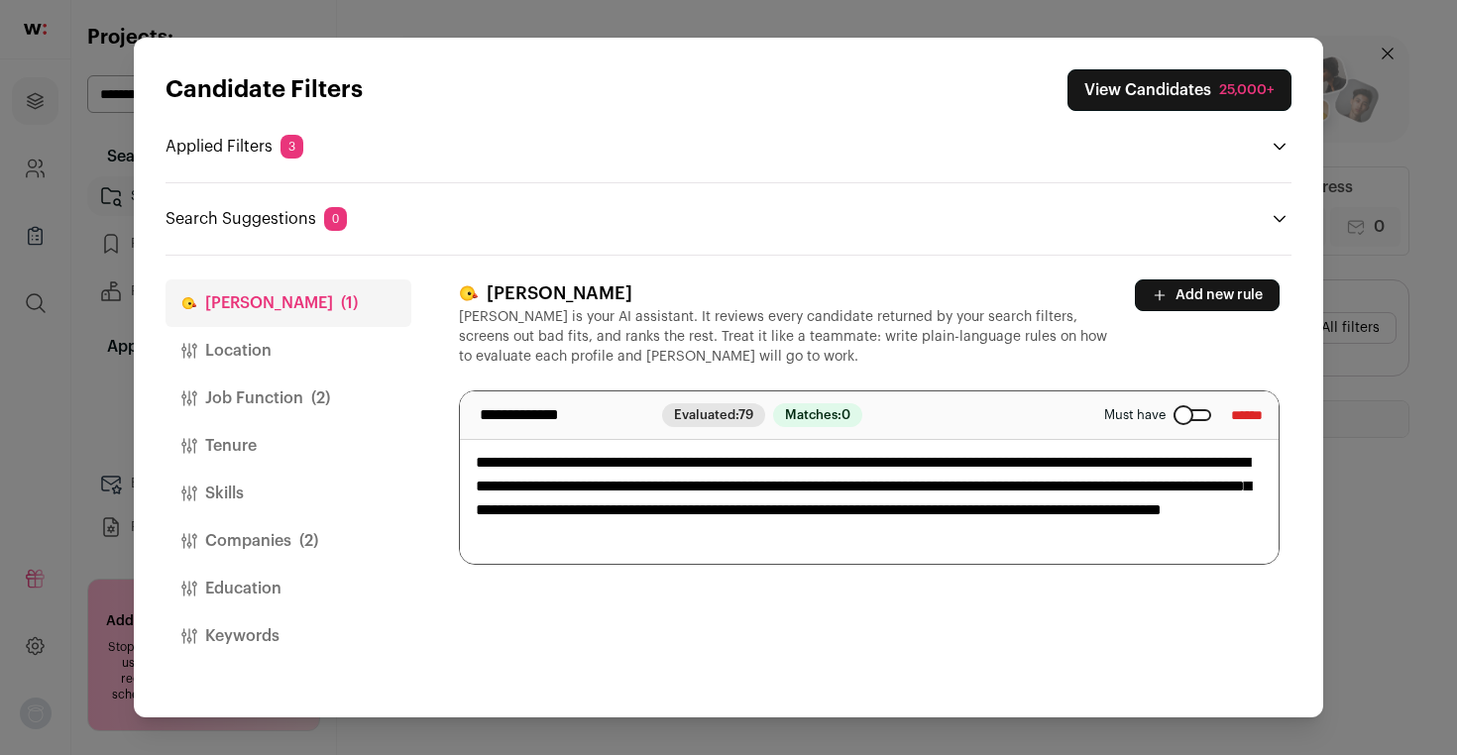
click at [1279, 213] on icon "Close modal via background" at bounding box center [1280, 219] width 16 height 16
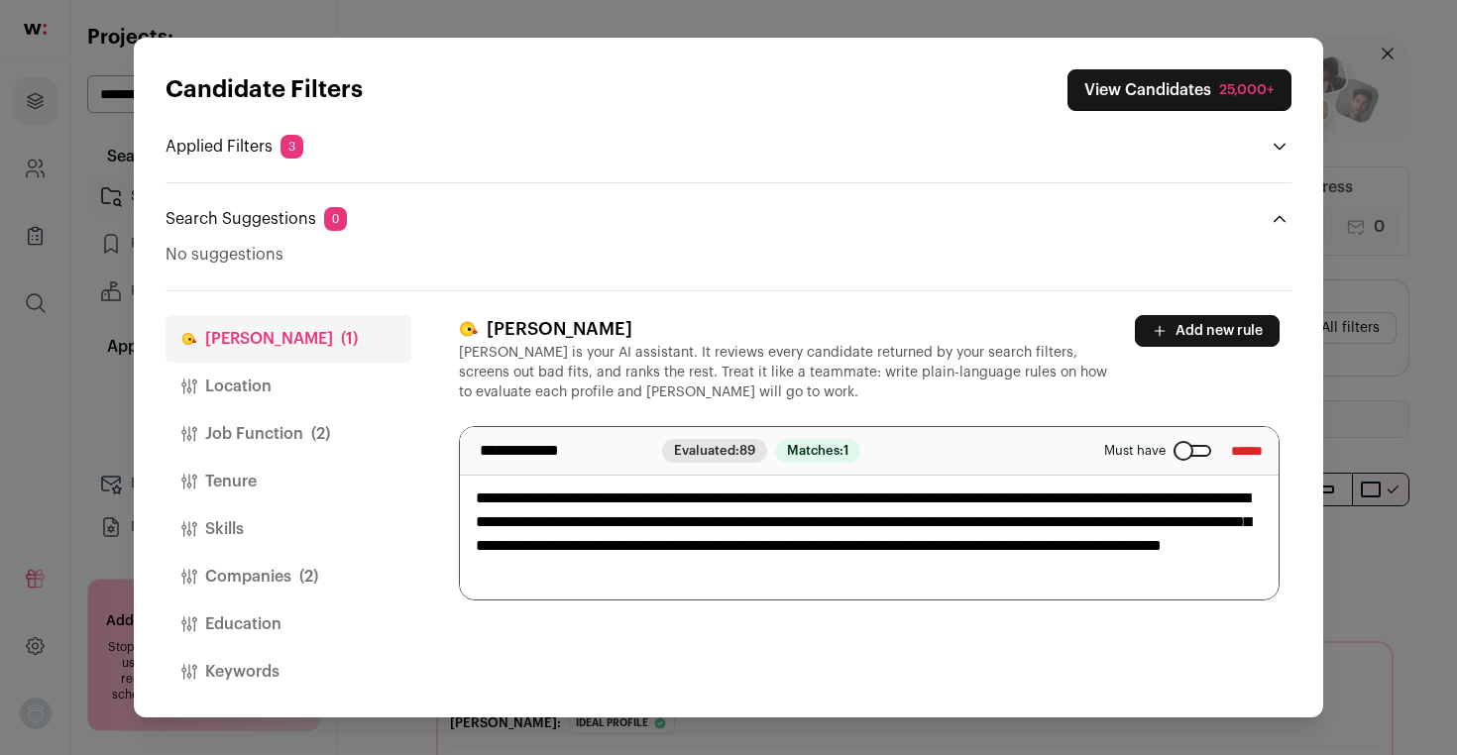
click at [1279, 213] on icon "Close modal via background" at bounding box center [1280, 219] width 16 height 16
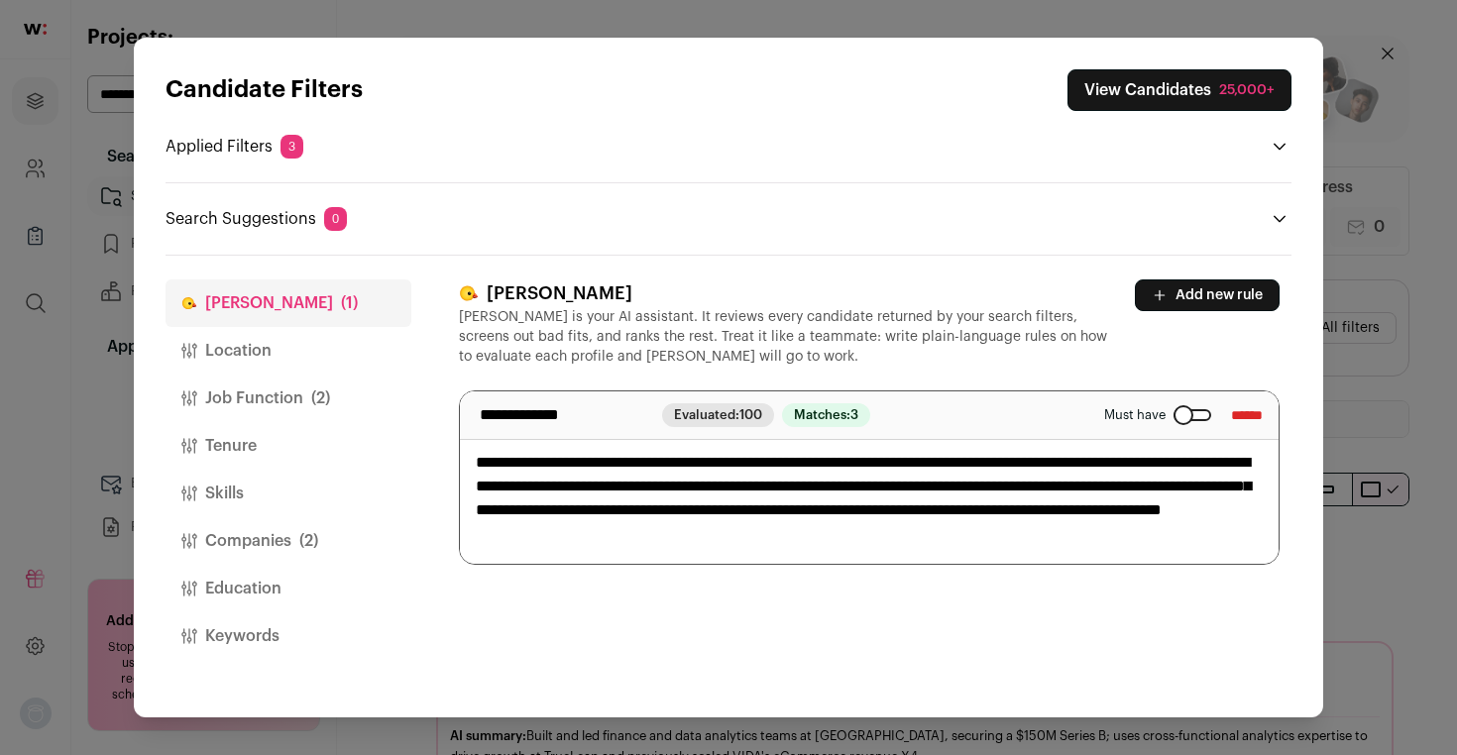
click at [283, 352] on button "Location" at bounding box center [289, 351] width 246 height 48
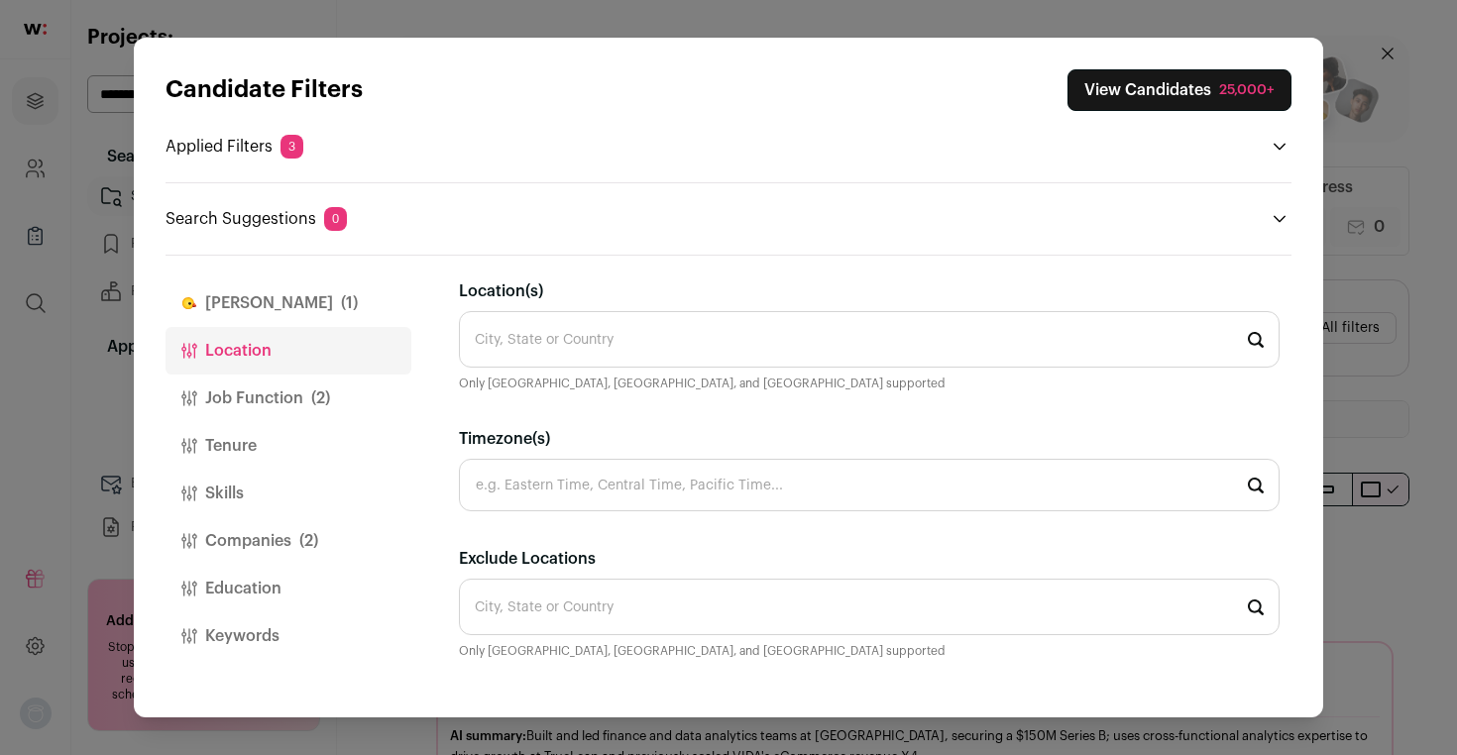
click at [272, 394] on button "Job Function (2)" at bounding box center [289, 399] width 246 height 48
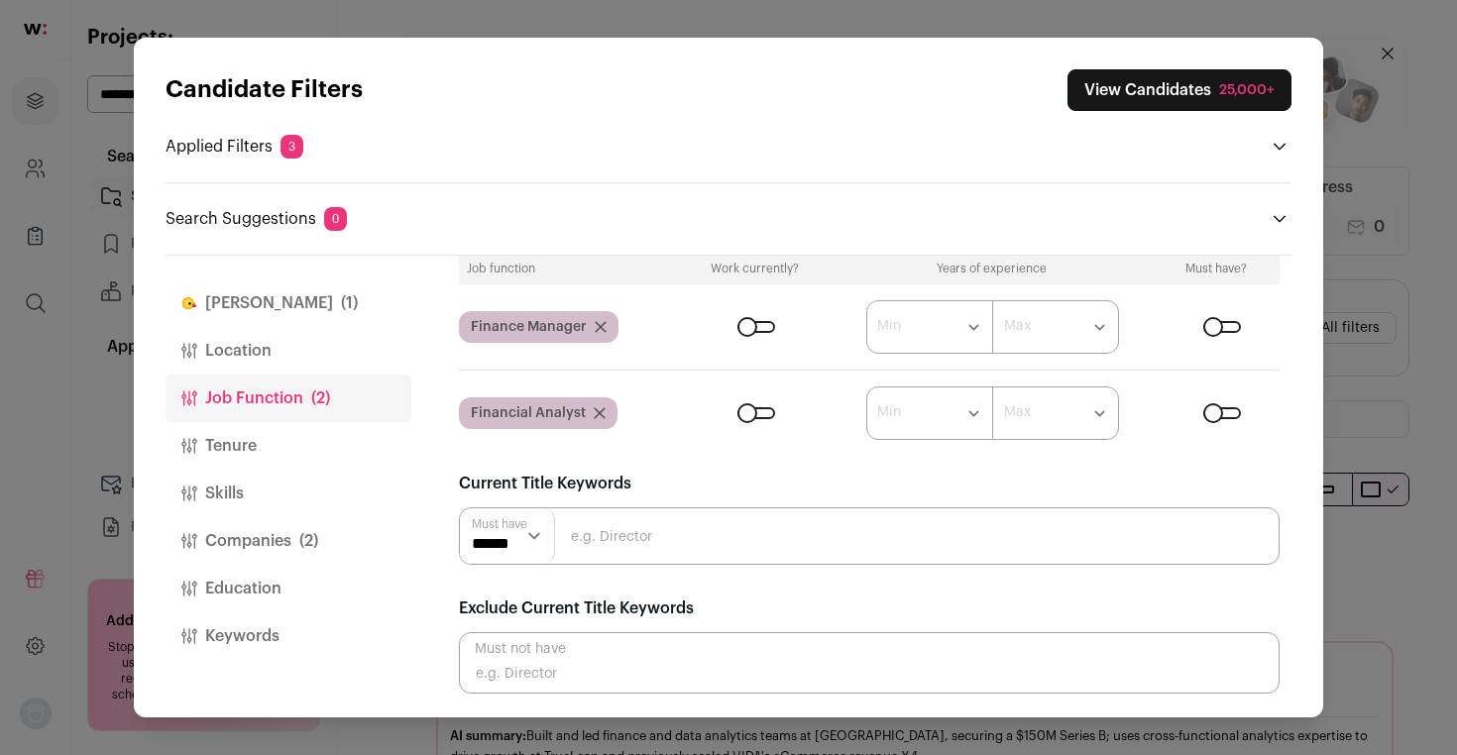
scroll to position [125, 0]
click at [293, 533] on button "Companies (2)" at bounding box center [289, 542] width 246 height 48
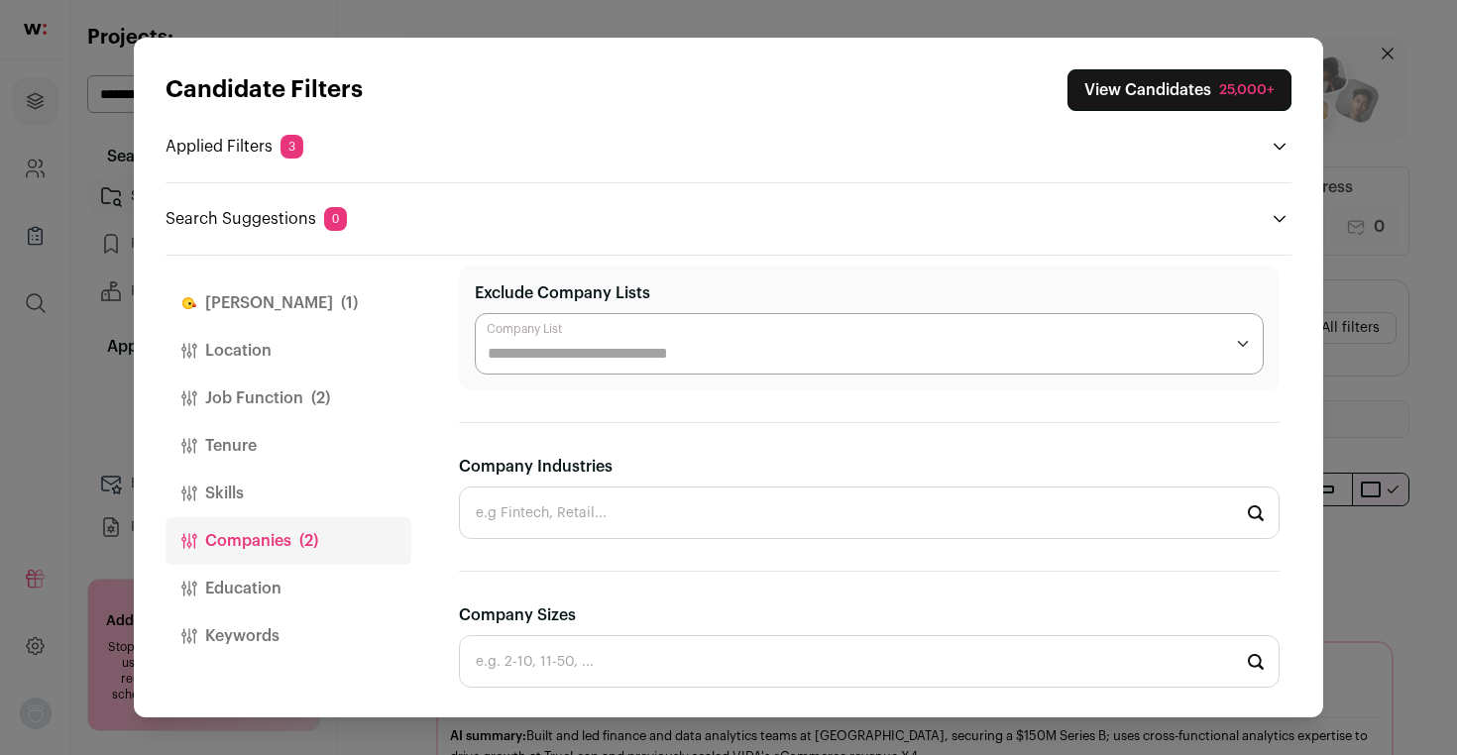
scroll to position [0, 0]
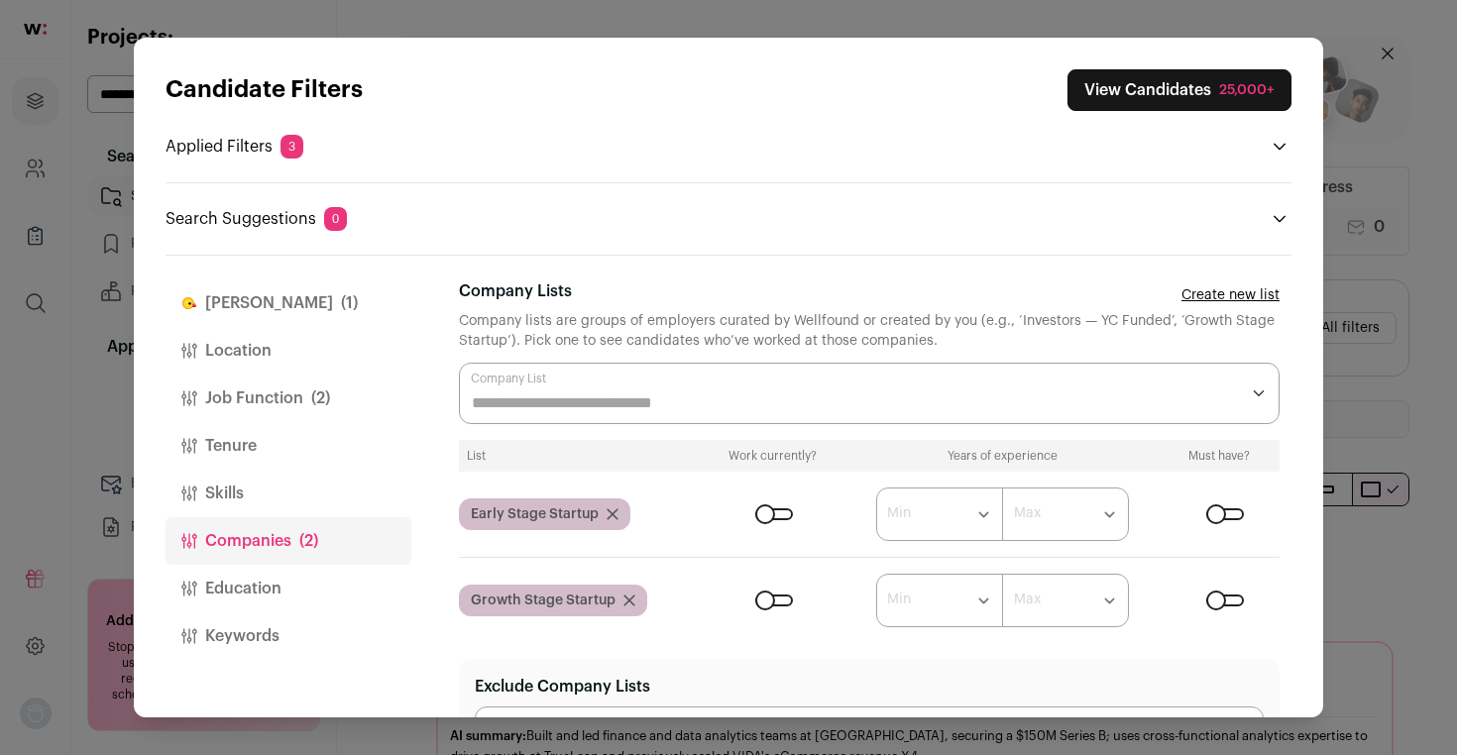
click at [1376, 58] on div "Candidate Filters View Candidates 25,000+ Applied Filters 3 Ideal profile Must …" at bounding box center [728, 377] width 1457 height 755
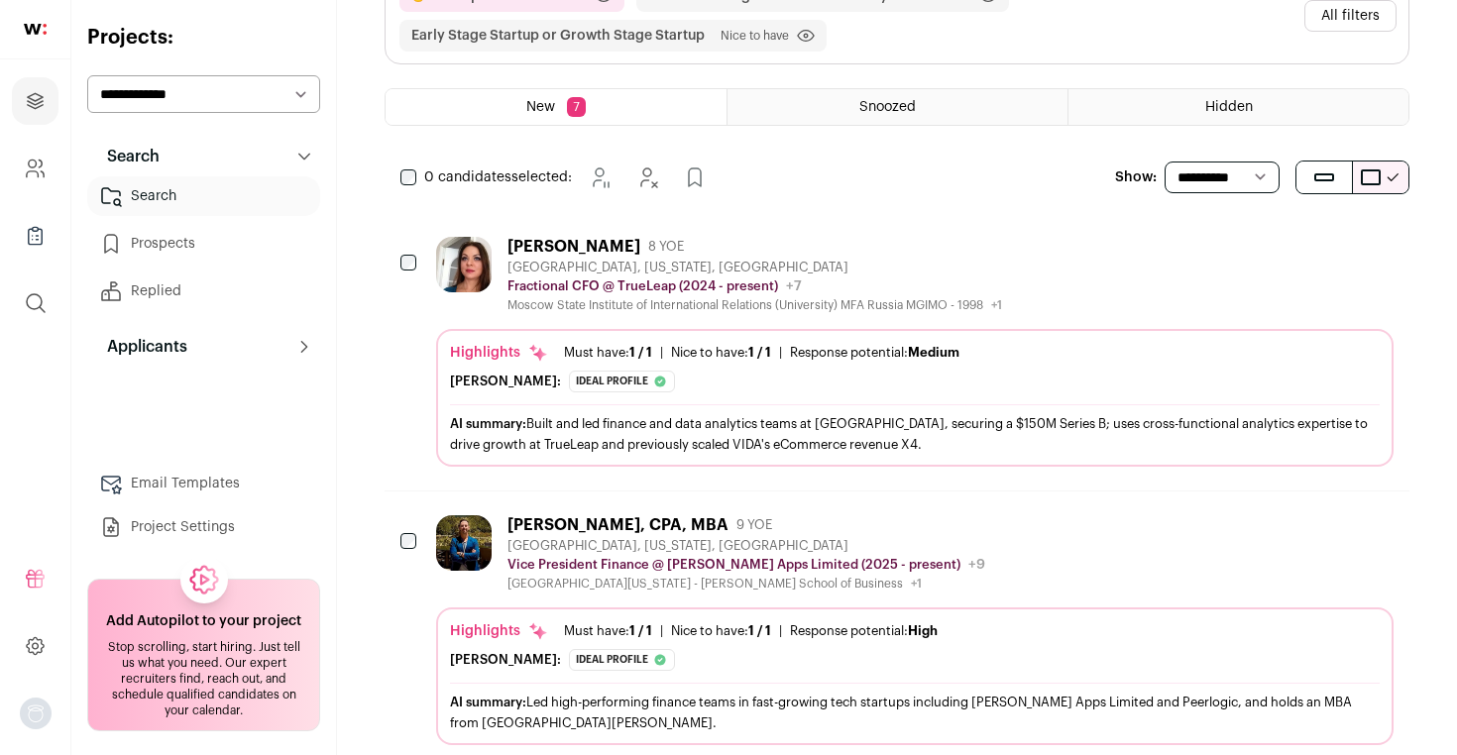
scroll to position [311, 0]
click at [569, 248] on div "[PERSON_NAME]" at bounding box center [574, 248] width 133 height 20
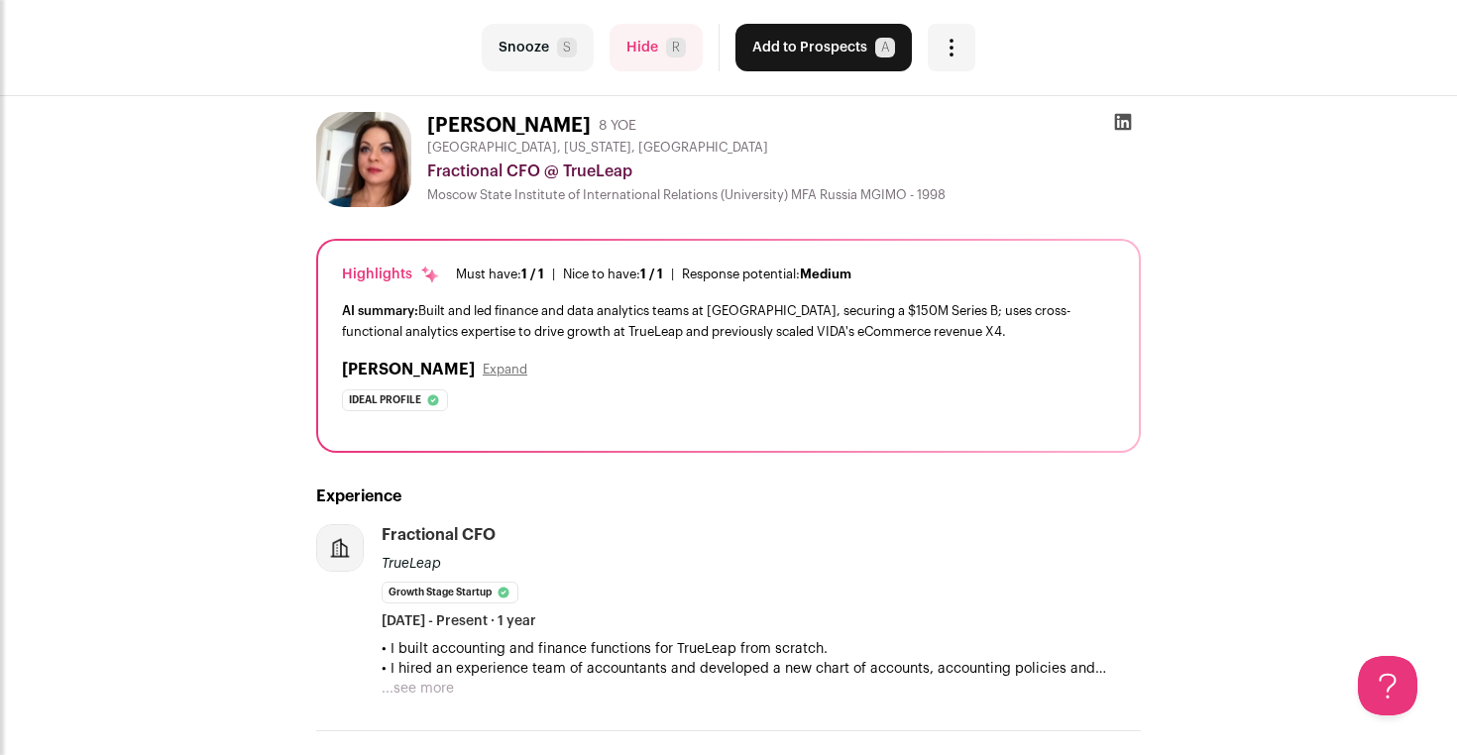
click at [1120, 120] on icon at bounding box center [1123, 122] width 17 height 17
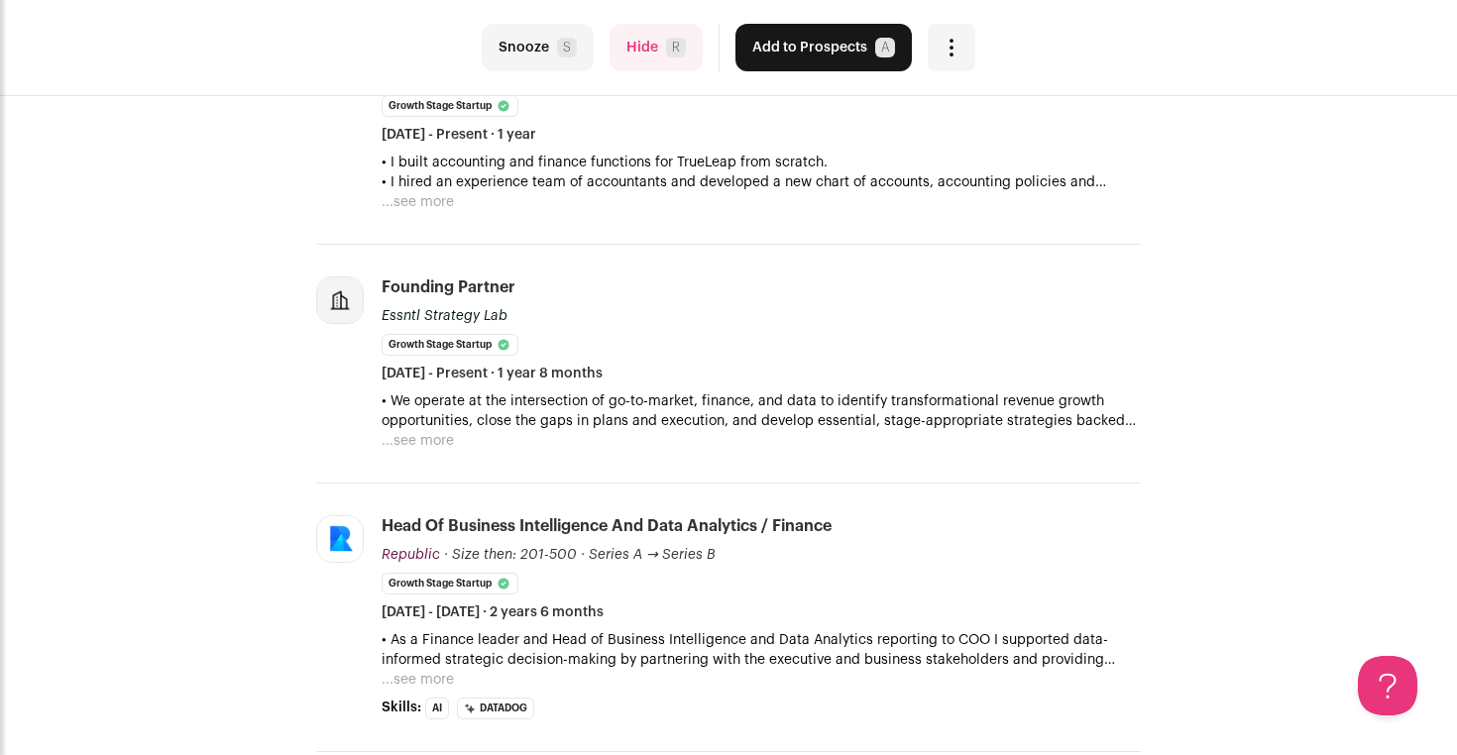
scroll to position [490, 0]
